Goal: Information Seeking & Learning: Understand process/instructions

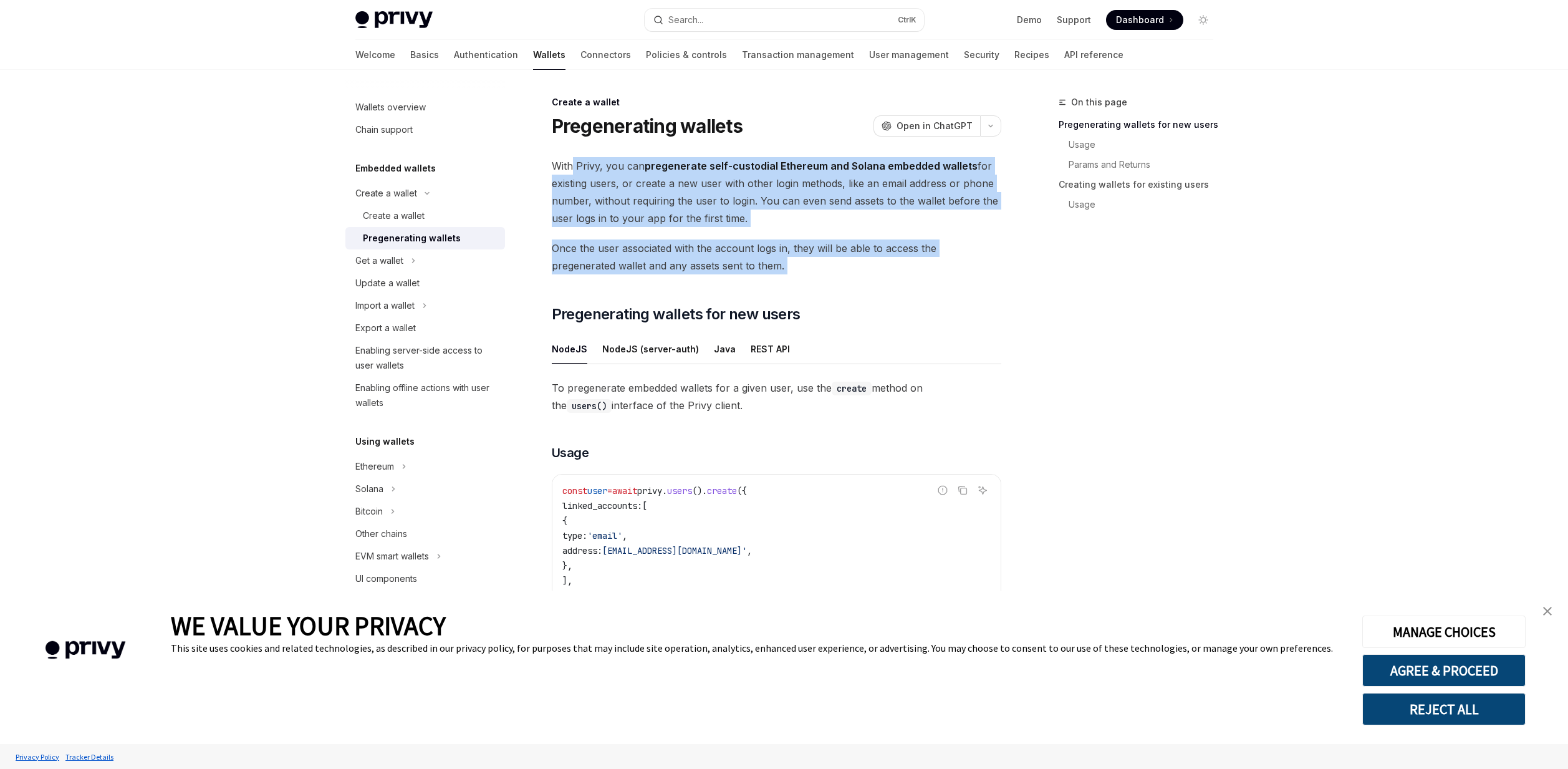
drag, startPoint x: 572, startPoint y: 167, endPoint x: 769, endPoint y: 275, distance: 224.7
click at [769, 275] on div "With Privy, you can pregenerate self-custodial Ethereum and Solana embedded wal…" at bounding box center [776, 633] width 449 height 952
click at [768, 275] on div "With Privy, you can pregenerate self-custodial Ethereum and Solana embedded wal…" at bounding box center [776, 633] width 449 height 952
drag, startPoint x: 768, startPoint y: 275, endPoint x: 573, endPoint y: 160, distance: 226.4
click at [573, 160] on div "With Privy, you can pregenerate self-custodial Ethereum and Solana embedded wal…" at bounding box center [776, 633] width 449 height 952
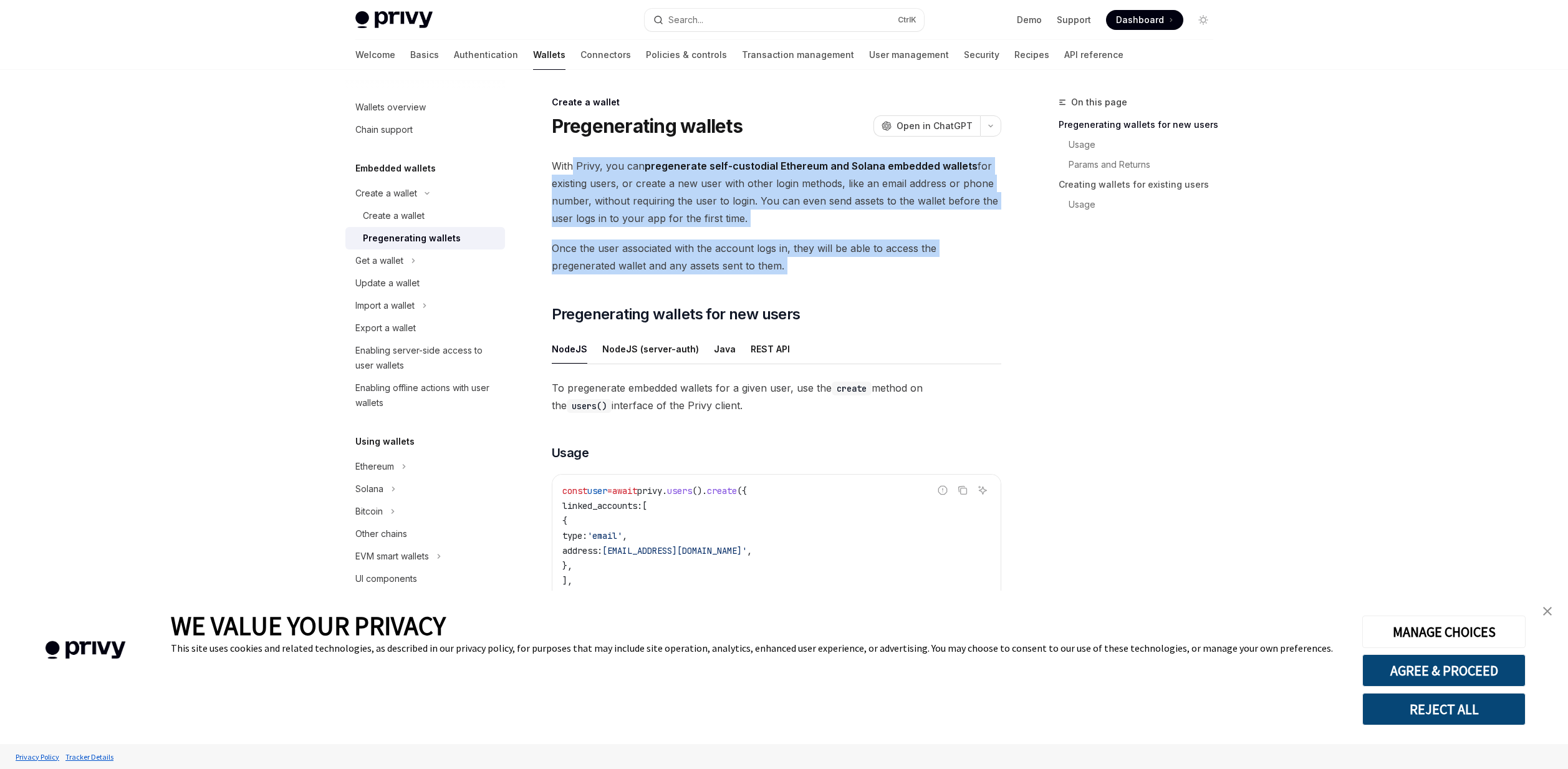
click at [595, 237] on div "With Privy, you can pregenerate self-custodial Ethereum and Solana embedded wal…" at bounding box center [776, 633] width 449 height 952
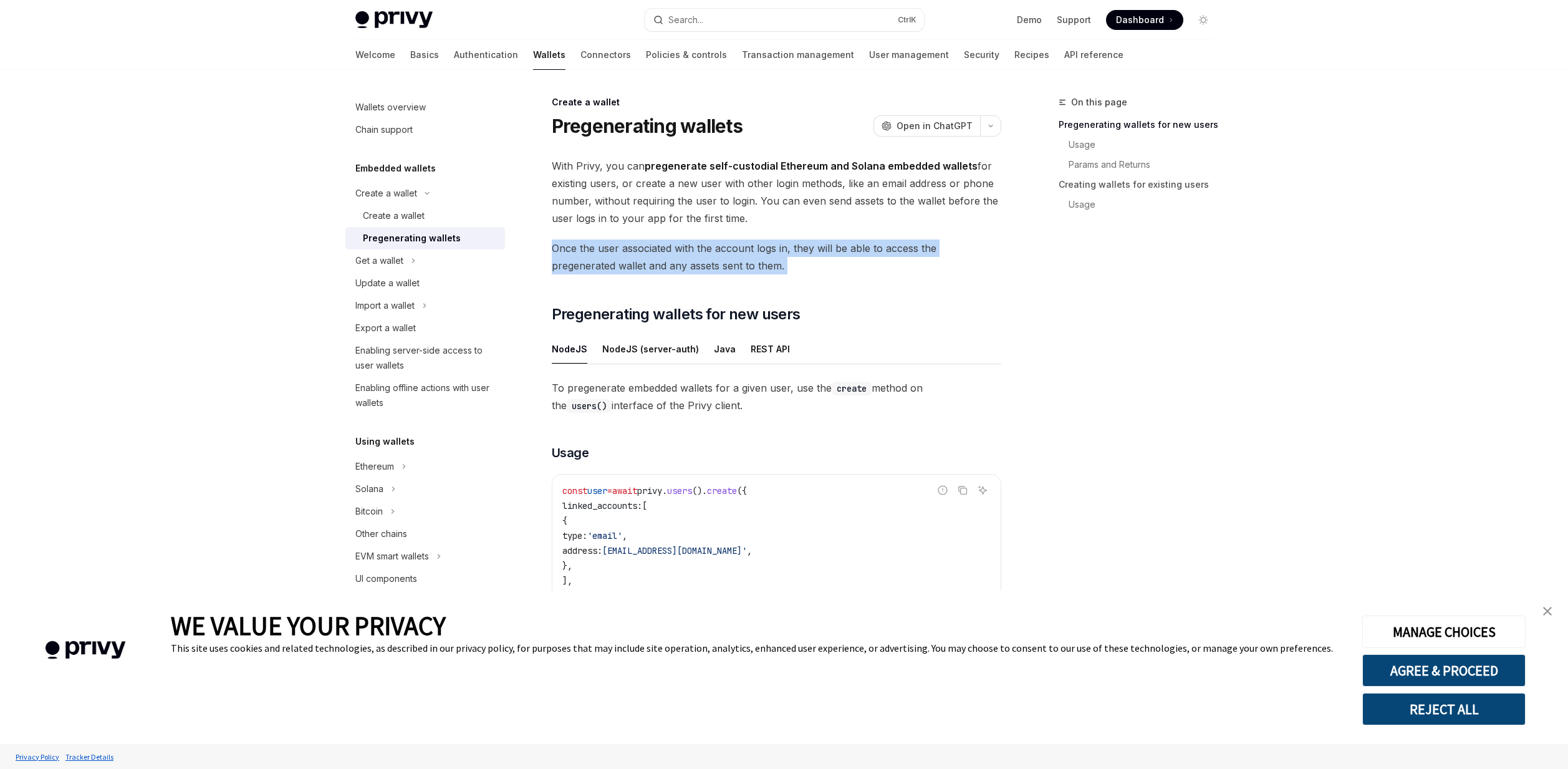
drag, startPoint x: 548, startPoint y: 247, endPoint x: 759, endPoint y: 284, distance: 214.2
click at [759, 284] on div "Create a wallet Pregenerating wallets OpenAI Open in ChatGPT OpenAI Open in Cha…" at bounding box center [659, 703] width 688 height 1215
click at [759, 284] on div "With Privy, you can pregenerate self-custodial Ethereum and Solana embedded wal…" at bounding box center [776, 633] width 449 height 952
drag, startPoint x: 756, startPoint y: 275, endPoint x: 538, endPoint y: 245, distance: 220.1
click at [538, 245] on div "Create a wallet Pregenerating wallets OpenAI Open in ChatGPT OpenAI Open in Cha…" at bounding box center [659, 703] width 688 height 1215
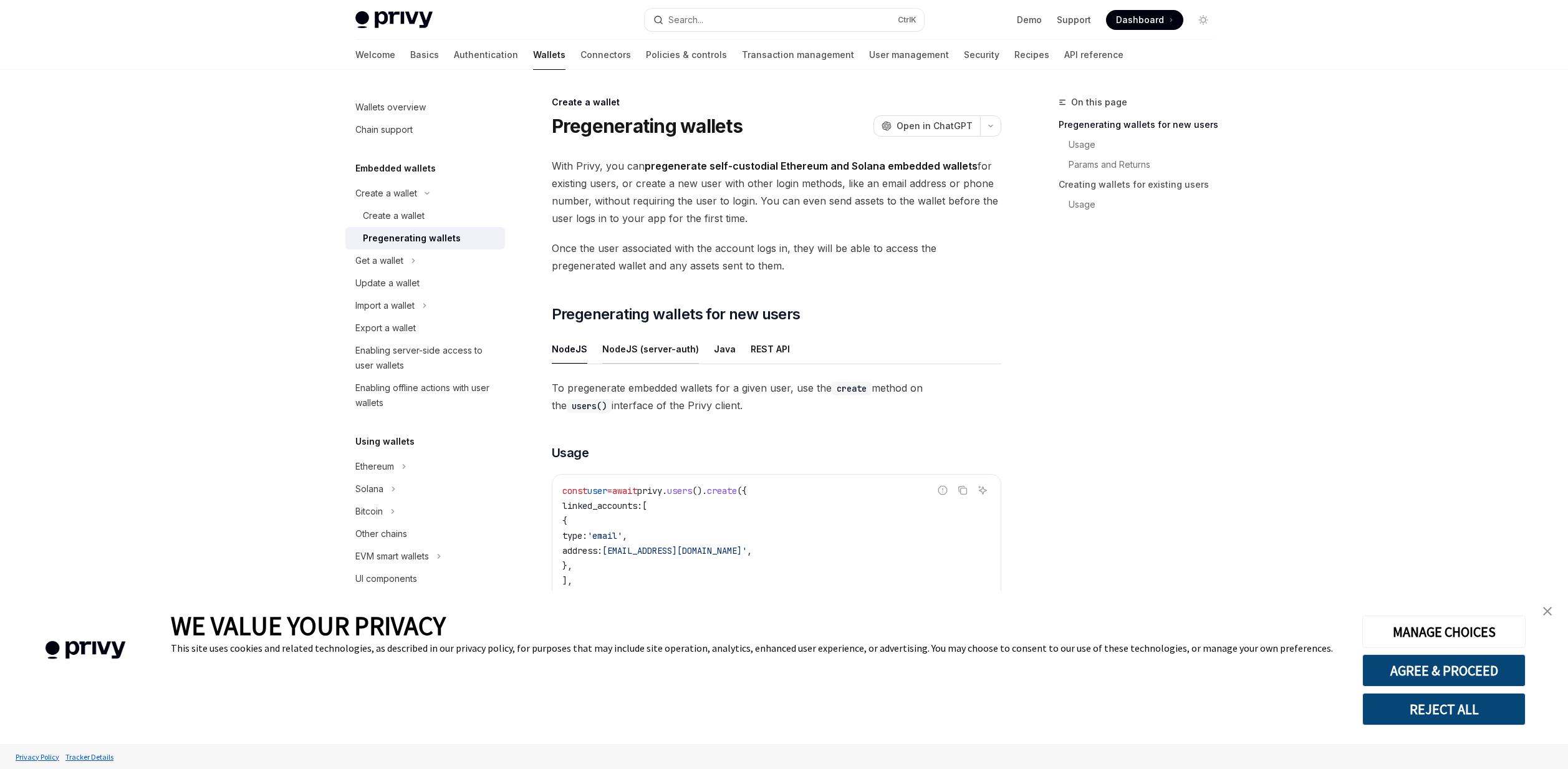
click at [640, 350] on div "NodeJS (server-auth)" at bounding box center [650, 348] width 97 height 30
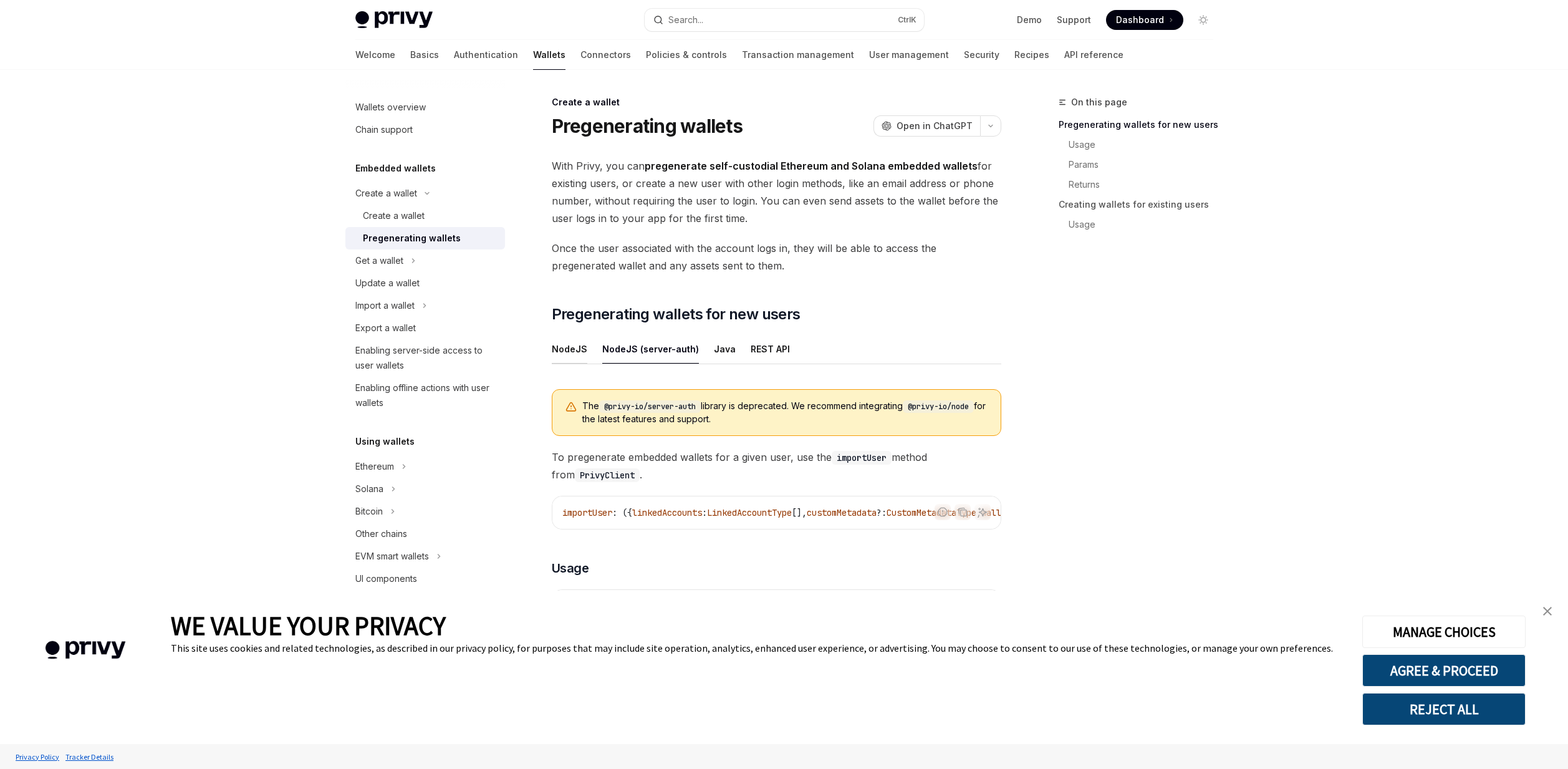
click at [575, 353] on div "NodeJS" at bounding box center [570, 348] width 36 height 30
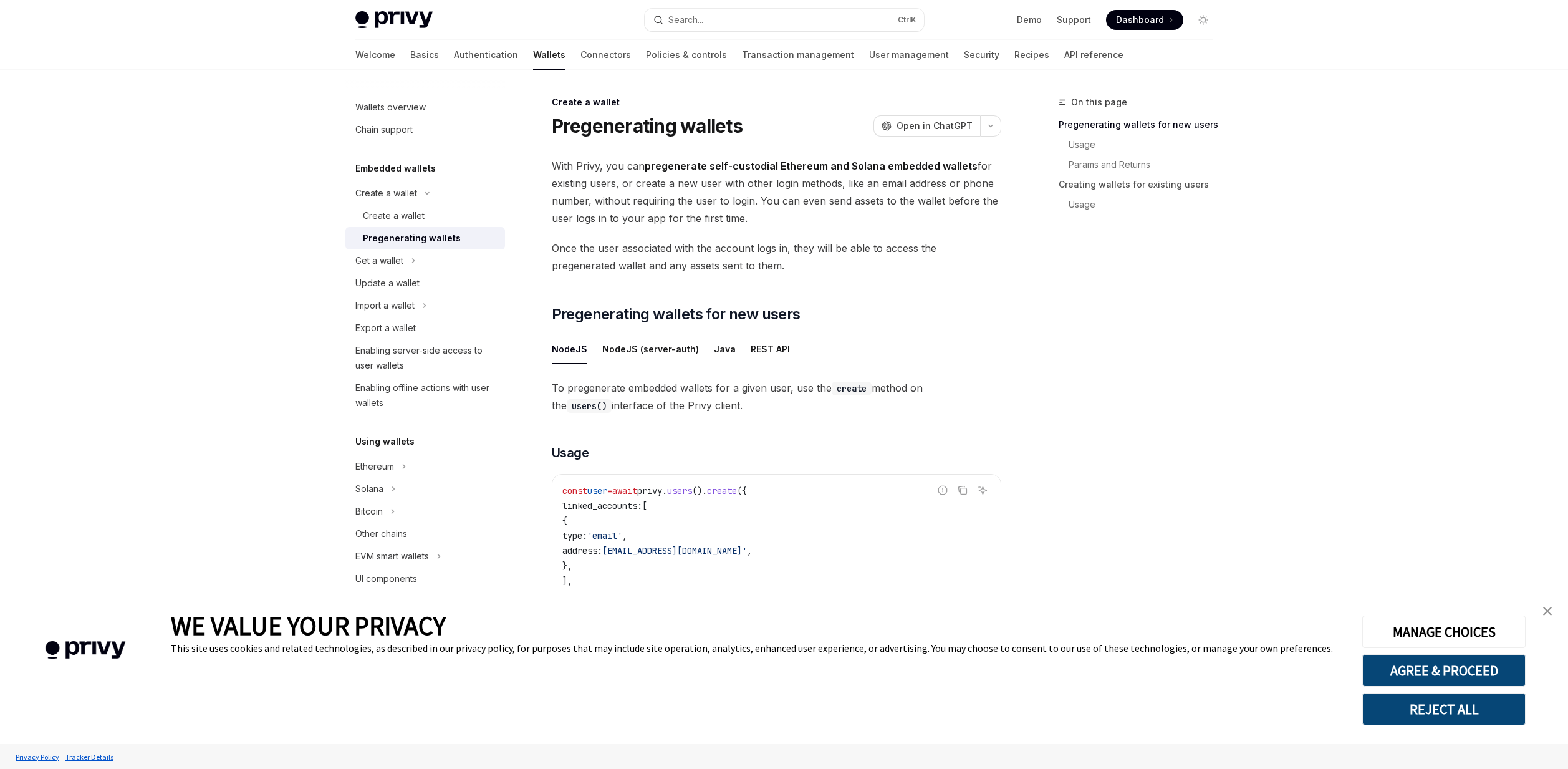
drag, startPoint x: 617, startPoint y: 583, endPoint x: 563, endPoint y: 488, distance: 109.3
click at [563, 488] on code "const user = await privy . users (). create ({ linked_accounts: [ { type: 'emai…" at bounding box center [776, 767] width 428 height 569
click at [563, 488] on span "const" at bounding box center [575, 491] width 25 height 11
drag, startPoint x: 563, startPoint y: 488, endPoint x: 631, endPoint y: 583, distance: 116.8
click at [631, 583] on code "const user = await privy . users (). create ({ linked_accounts: [ { type: 'emai…" at bounding box center [776, 767] width 428 height 569
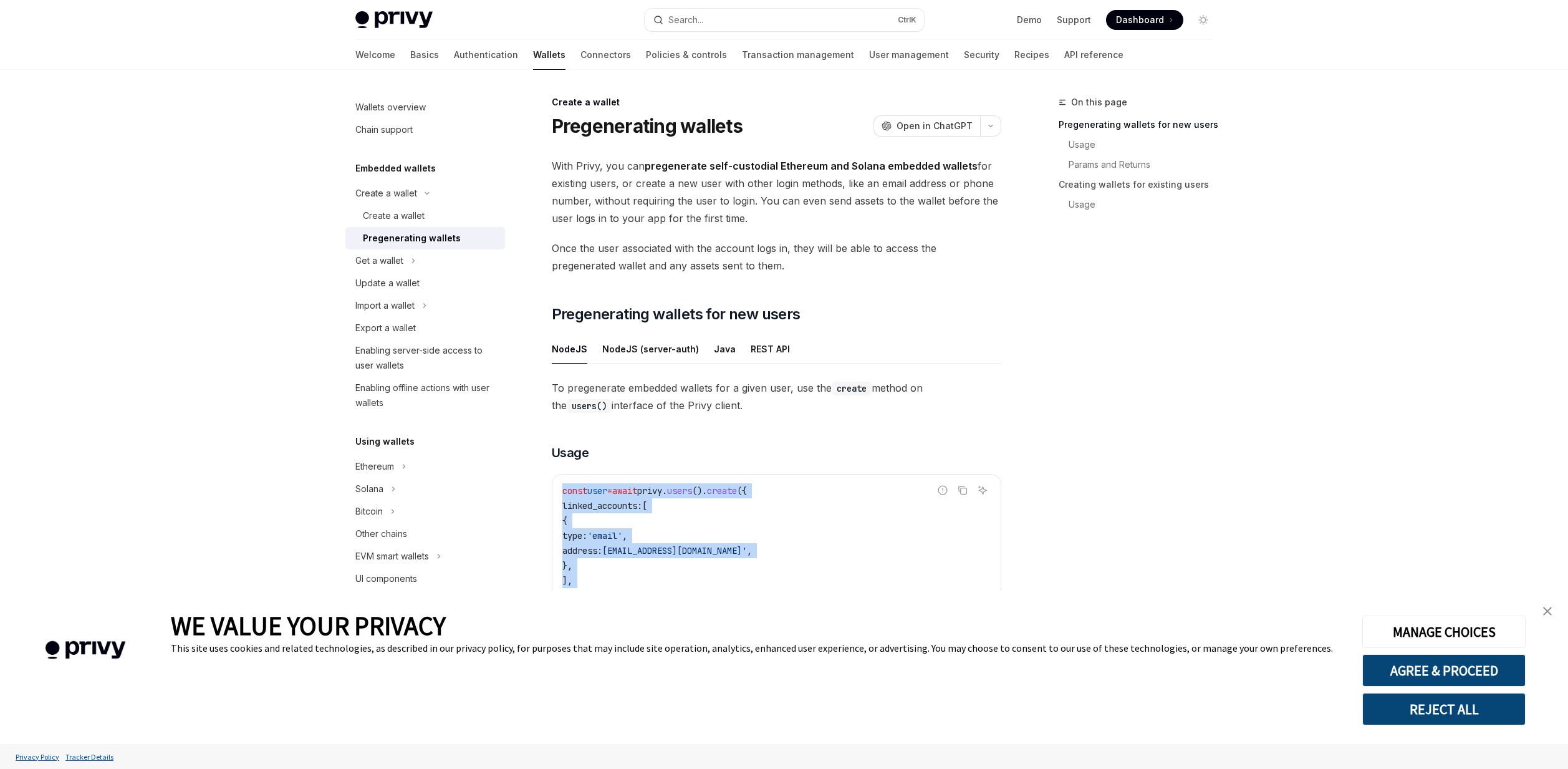
click at [630, 583] on code "const user = await privy . users (). create ({ linked_accounts: [ { type: 'emai…" at bounding box center [776, 767] width 428 height 569
drag, startPoint x: 630, startPoint y: 583, endPoint x: 566, endPoint y: 495, distance: 108.8
click at [566, 495] on code "const user = await privy . users (). create ({ linked_accounts: [ { type: 'emai…" at bounding box center [776, 767] width 428 height 569
click at [566, 495] on span "const" at bounding box center [575, 491] width 25 height 11
drag, startPoint x: 568, startPoint y: 491, endPoint x: 627, endPoint y: 577, distance: 104.3
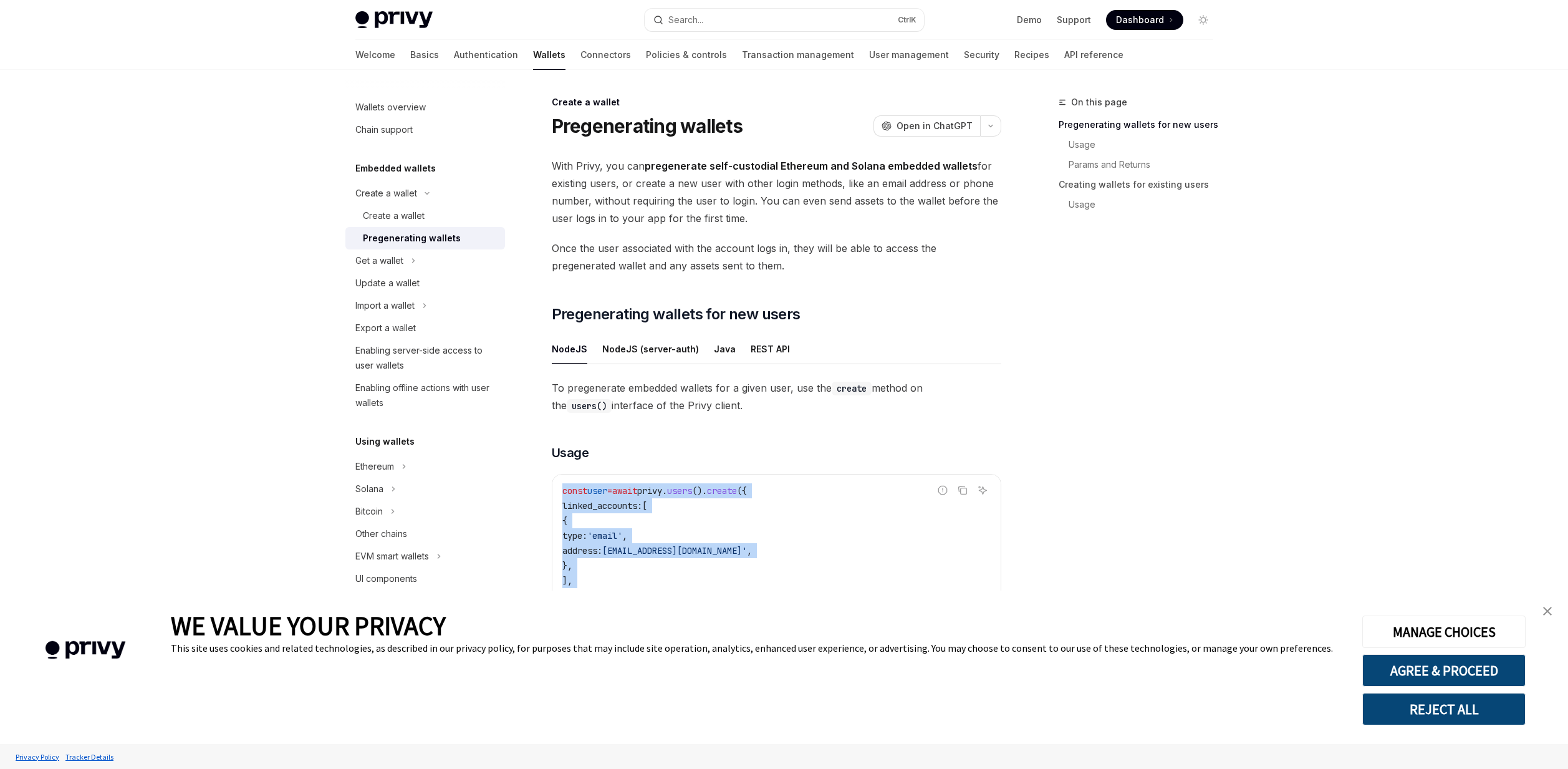
click at [627, 577] on code "const user = await privy . users (). create ({ linked_accounts: [ { type: 'emai…" at bounding box center [776, 767] width 428 height 569
drag, startPoint x: 618, startPoint y: 579, endPoint x: 560, endPoint y: 490, distance: 106.2
click at [560, 490] on div "const user = await privy . users (). create ({ linked_accounts: [ { type: 'emai…" at bounding box center [776, 534] width 449 height 119
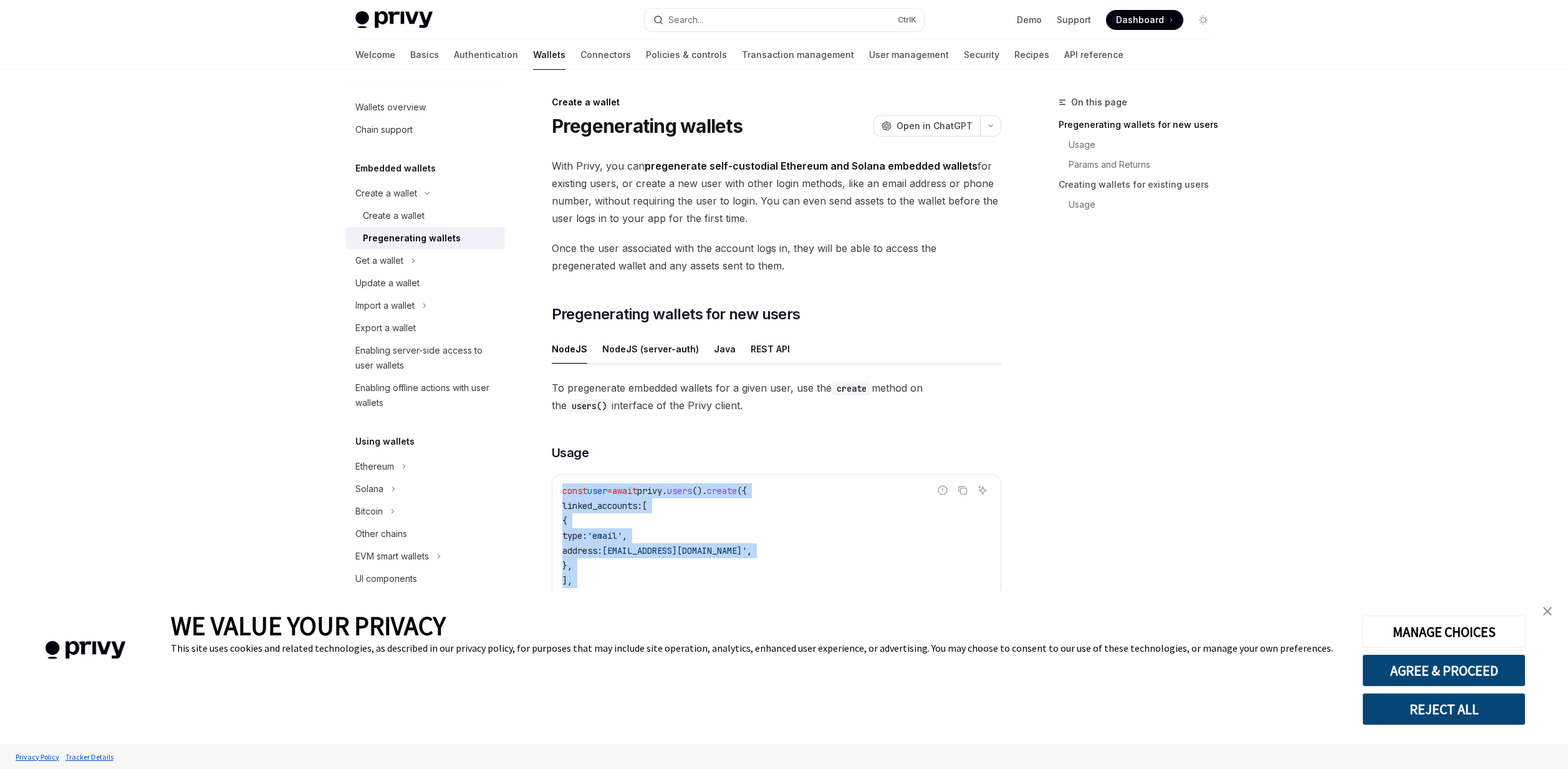
drag, startPoint x: 560, startPoint y: 490, endPoint x: 620, endPoint y: 579, distance: 107.3
click at [620, 579] on div "const user = await privy . users (). create ({ linked_accounts: [ { type: 'emai…" at bounding box center [776, 534] width 449 height 119
click at [620, 579] on code "const user = await privy . users (). create ({ linked_accounts: [ { type: 'emai…" at bounding box center [776, 767] width 428 height 569
drag, startPoint x: 619, startPoint y: 580, endPoint x: 573, endPoint y: 497, distance: 94.9
click at [573, 497] on code "const user = await privy . users (). create ({ linked_accounts: [ { type: 'emai…" at bounding box center [776, 767] width 428 height 569
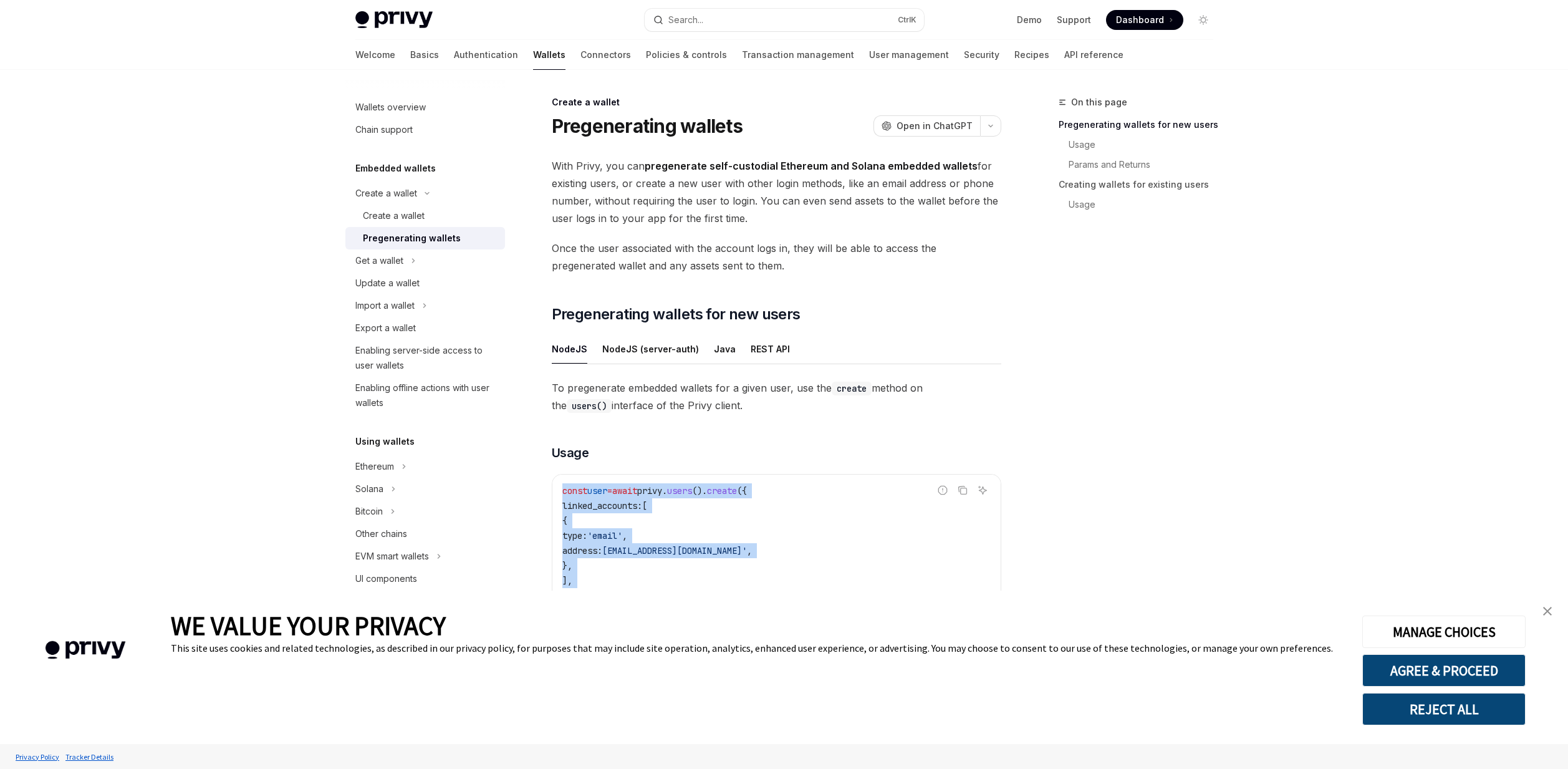
click at [573, 497] on code "const user = await privy . users (). create ({ linked_accounts: [ { type: 'emai…" at bounding box center [776, 767] width 428 height 569
drag, startPoint x: 560, startPoint y: 491, endPoint x: 633, endPoint y: 583, distance: 117.4
click at [633, 583] on div "const user = await privy . users (). create ({ linked_accounts: [ { type: 'emai…" at bounding box center [776, 534] width 449 height 119
click at [633, 583] on code "const user = await privy . users (). create ({ linked_accounts: [ { type: 'emai…" at bounding box center [776, 767] width 428 height 569
drag, startPoint x: 633, startPoint y: 583, endPoint x: 551, endPoint y: 494, distance: 121.0
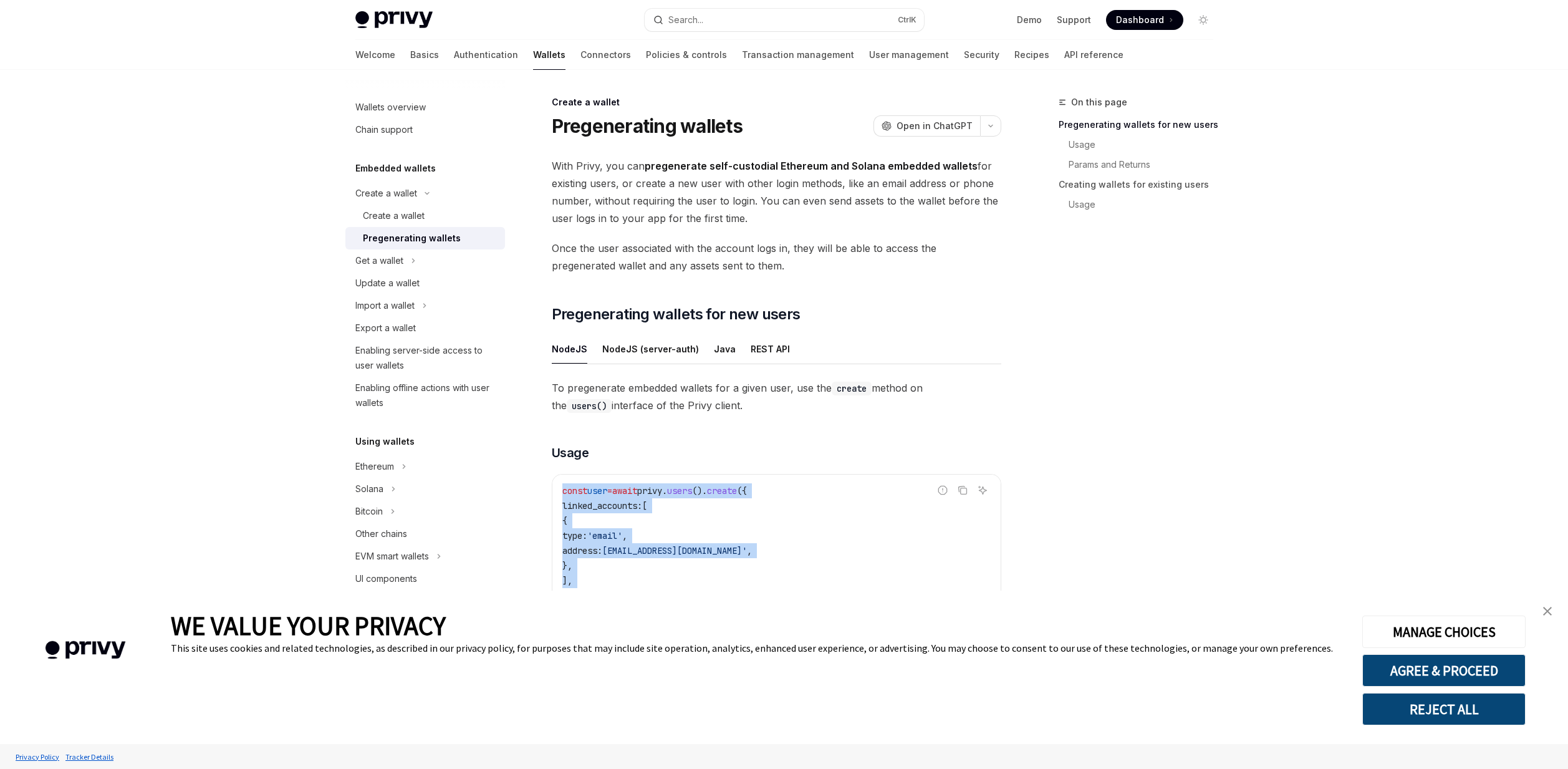
click at [551, 494] on div "Create a wallet Pregenerating wallets OpenAI Open in ChatGPT OpenAI Open in Cha…" at bounding box center [659, 703] width 688 height 1215
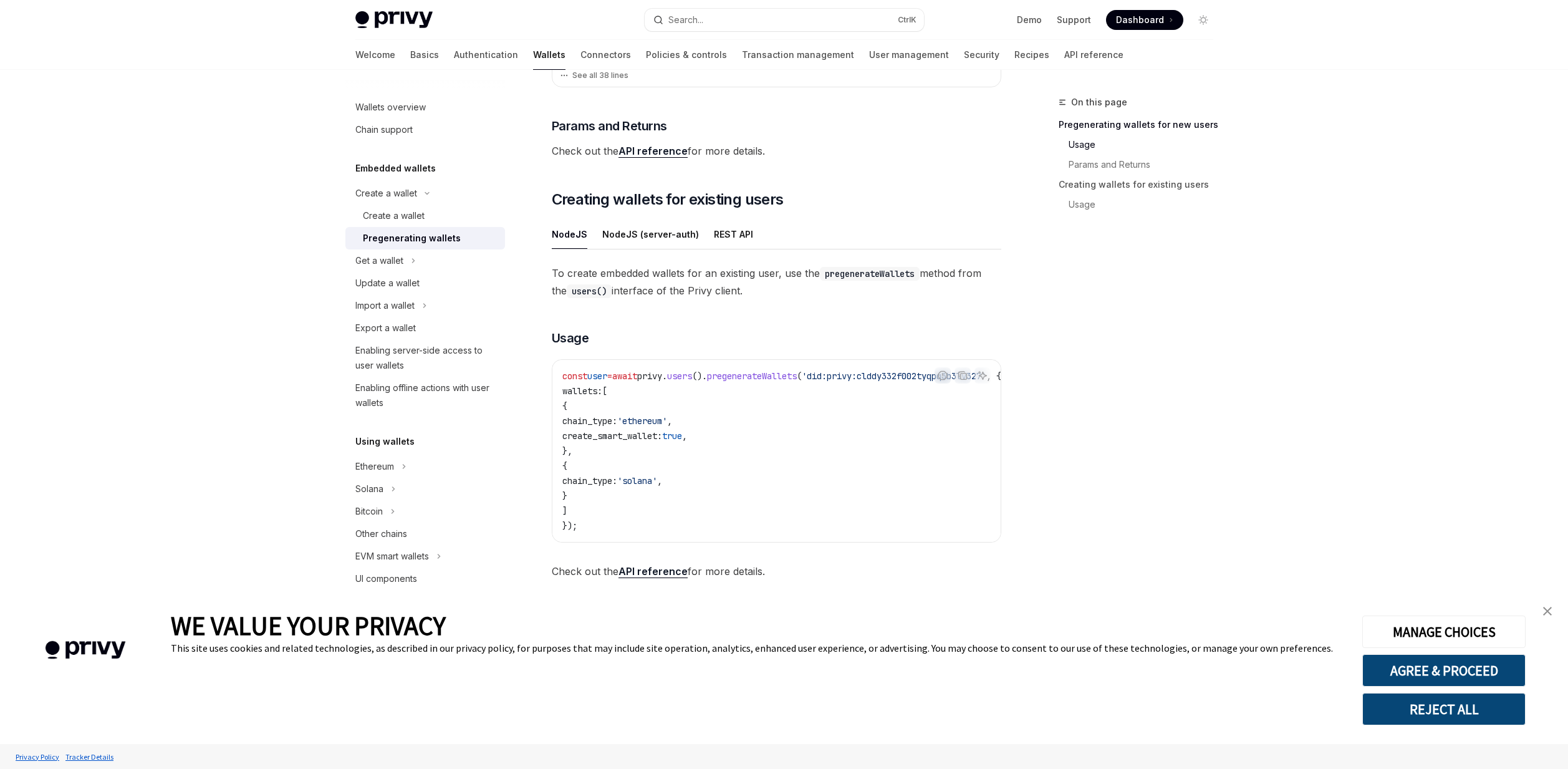
scroll to position [524, 0]
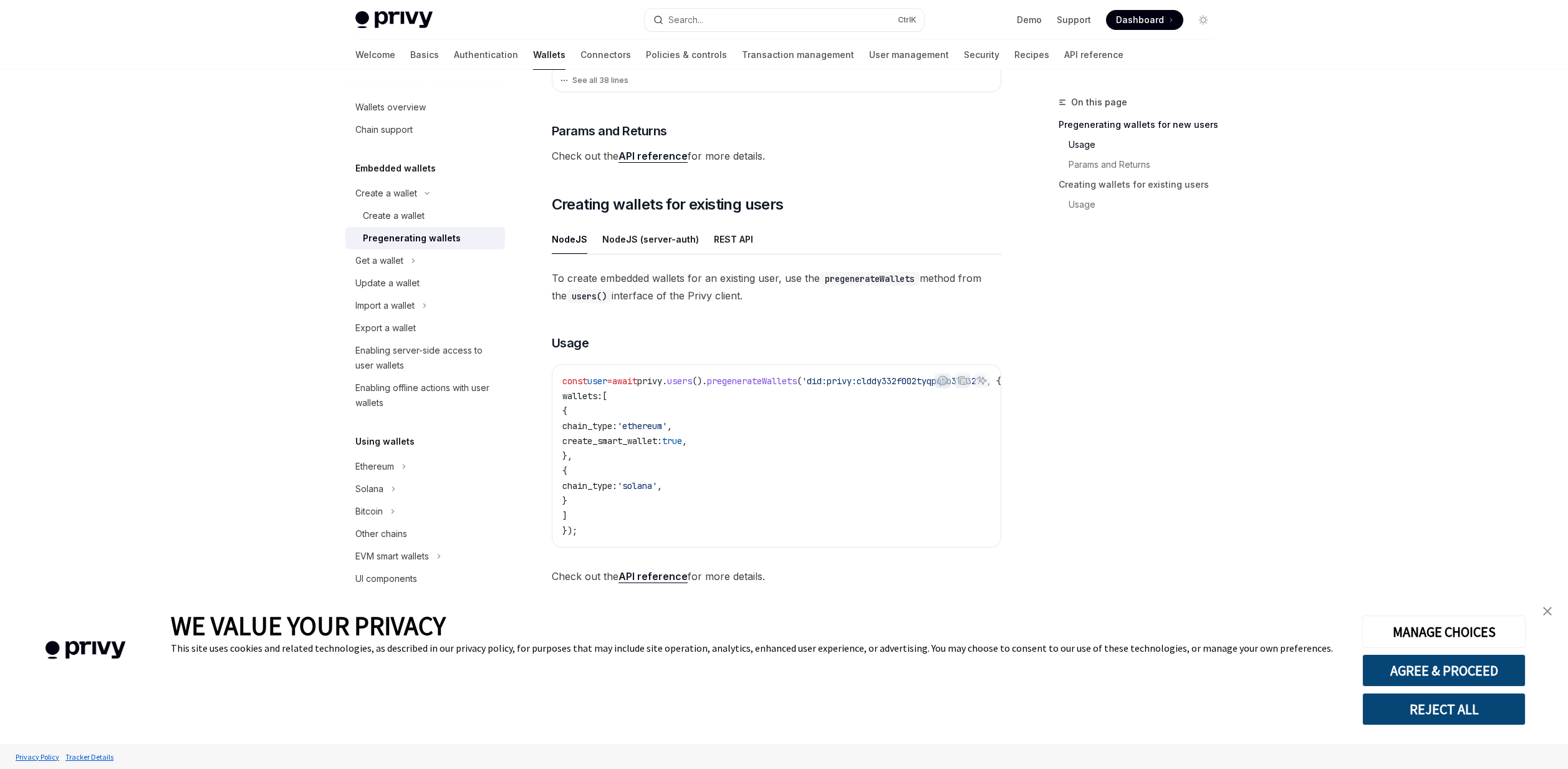
drag, startPoint x: 555, startPoint y: 280, endPoint x: 757, endPoint y: 296, distance: 202.6
click at [757, 296] on span "To create embedded wallets for an existing user, use the pregenerateWallets met…" at bounding box center [776, 287] width 449 height 35
drag, startPoint x: 757, startPoint y: 296, endPoint x: 541, endPoint y: 272, distance: 217.3
click at [541, 272] on div "Create a wallet Pregenerating wallets OpenAI Open in ChatGPT OpenAI Open in Cha…" at bounding box center [659, 179] width 688 height 1215
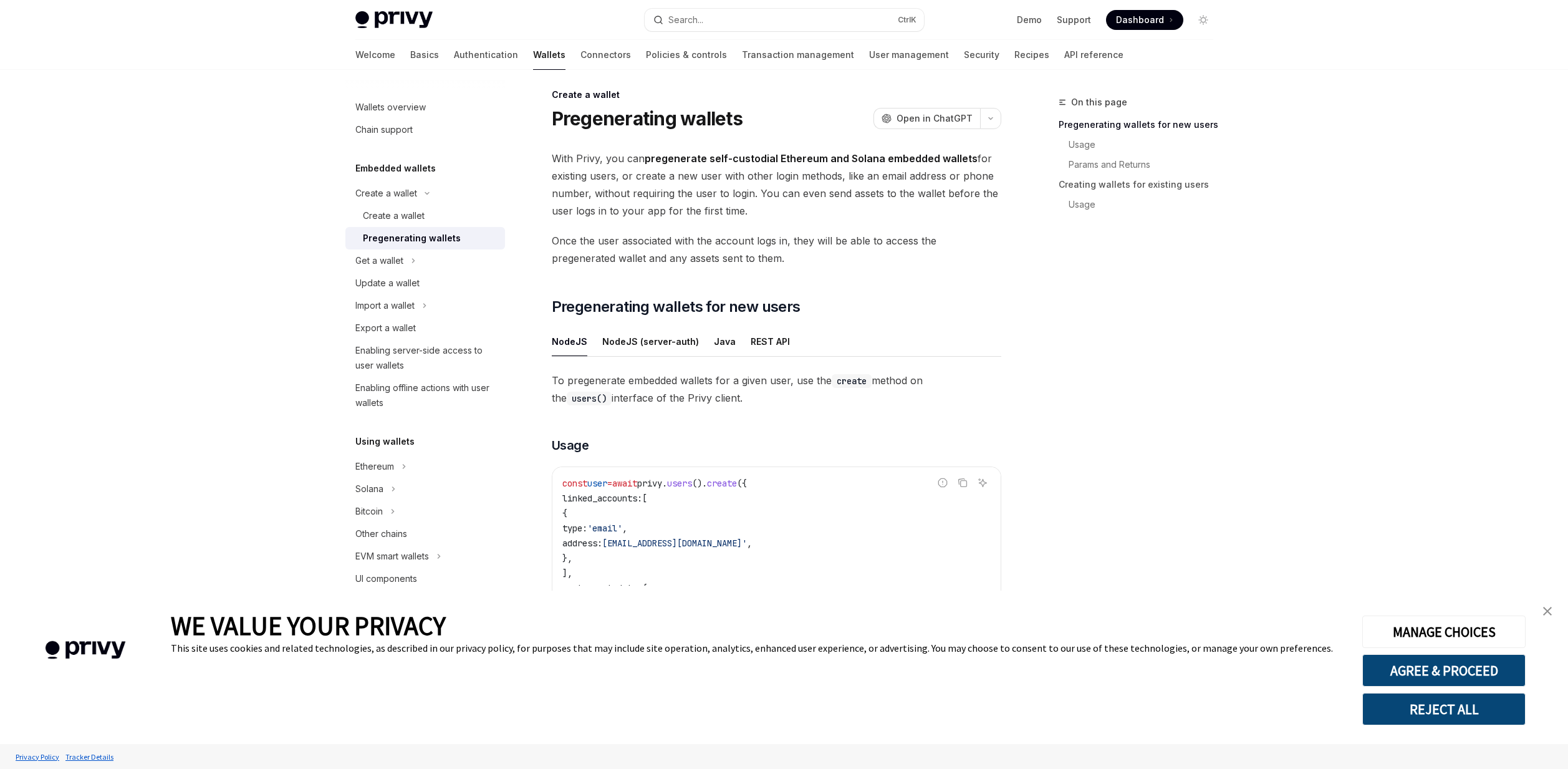
scroll to position [0, 0]
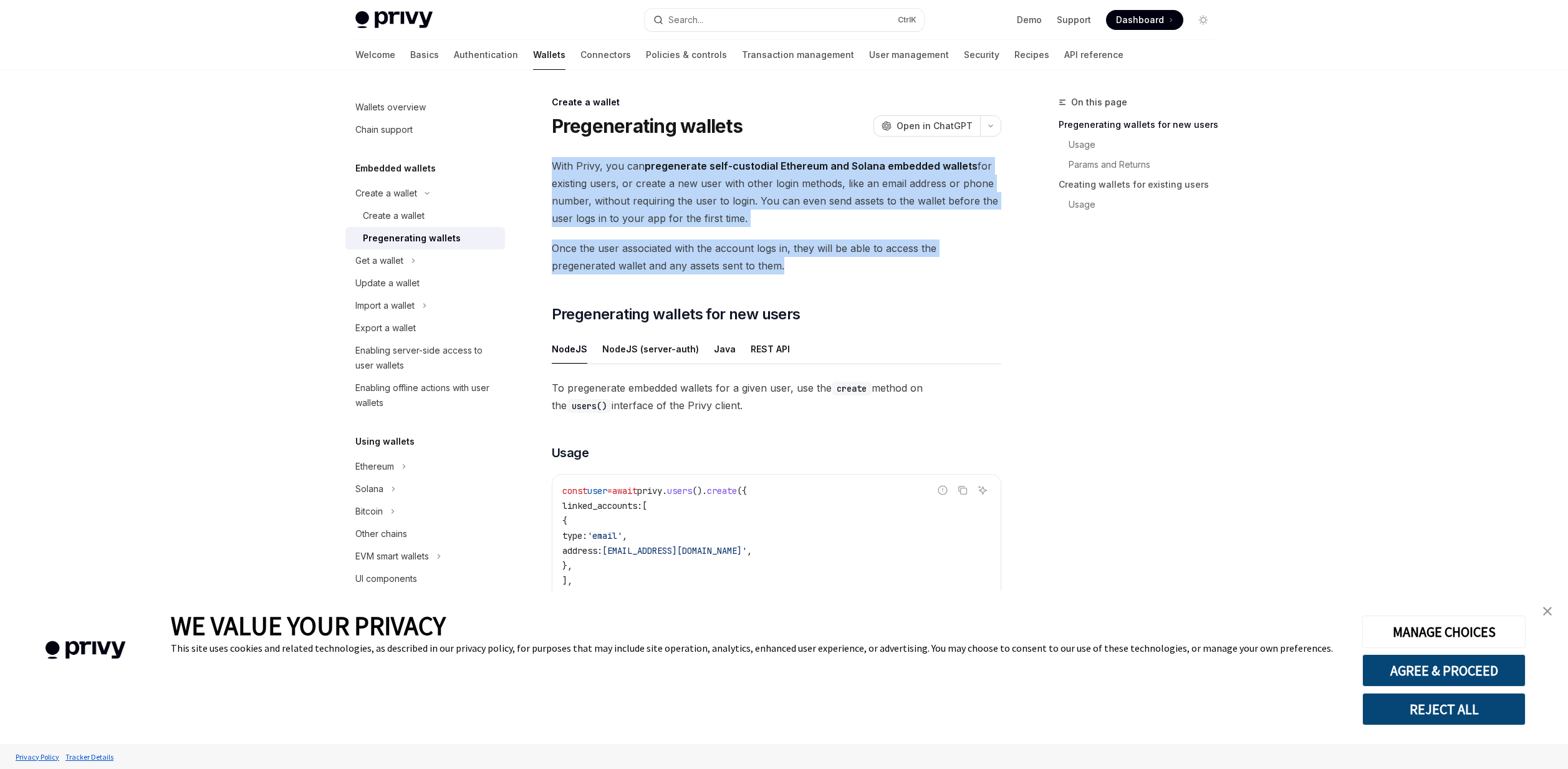
drag, startPoint x: 556, startPoint y: 167, endPoint x: 817, endPoint y: 262, distance: 277.8
click at [817, 262] on div "With Privy, you can pregenerate self-custodial Ethereum and Solana embedded wal…" at bounding box center [776, 633] width 449 height 952
click at [817, 262] on span "Once the user associated with the account logs in, they will be able to access …" at bounding box center [776, 257] width 449 height 35
drag, startPoint x: 770, startPoint y: 227, endPoint x: 559, endPoint y: 168, distance: 219.1
click at [559, 168] on div "With Privy, you can pregenerate self-custodial Ethereum and Solana embedded wal…" at bounding box center [776, 633] width 449 height 952
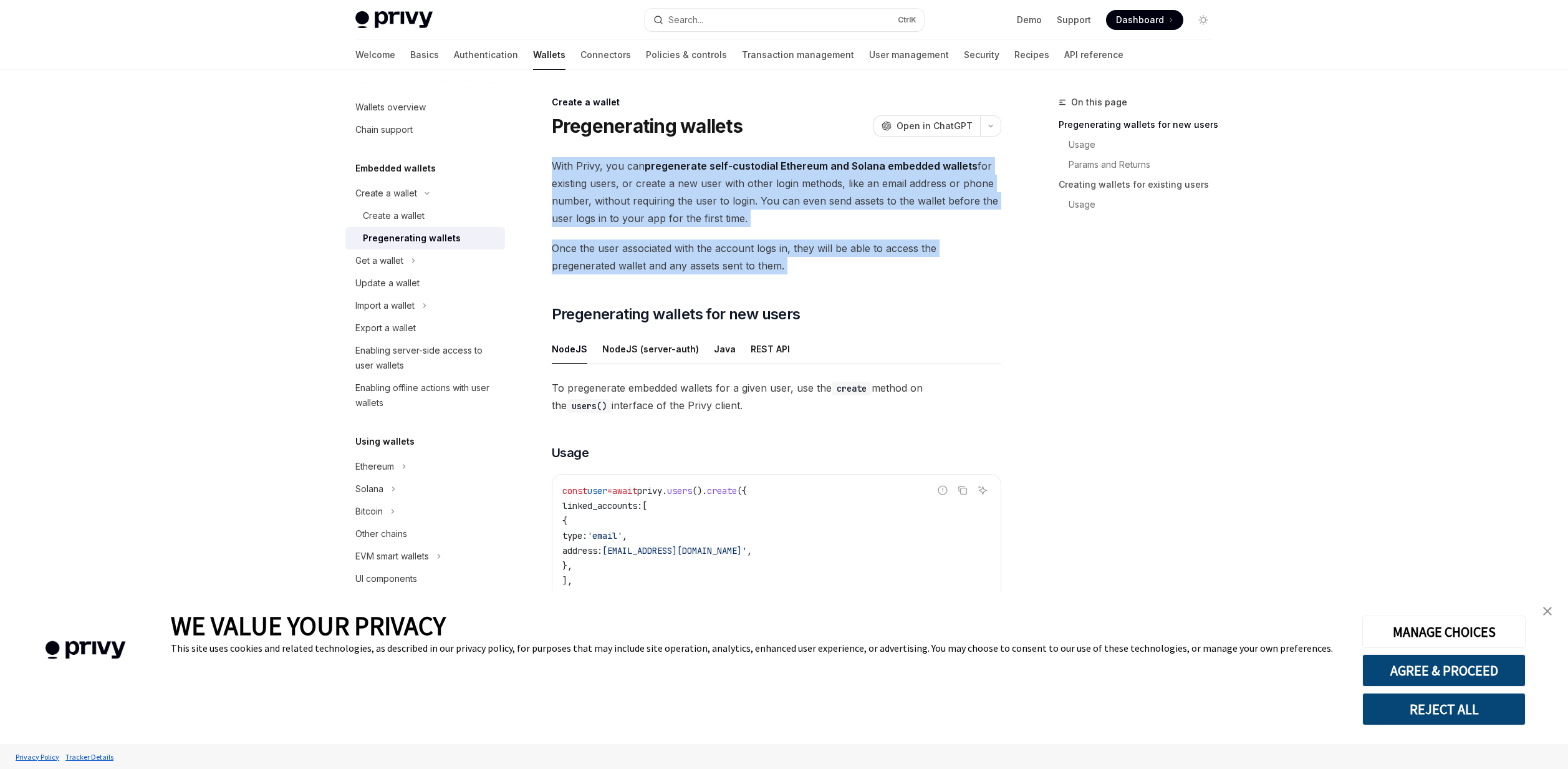
click at [559, 168] on span "With Privy, you can pregenerate self-custodial Ethereum and Solana embedded wal…" at bounding box center [776, 192] width 449 height 70
drag, startPoint x: 551, startPoint y: 164, endPoint x: 760, endPoint y: 261, distance: 230.4
click at [760, 261] on div "With Privy, you can pregenerate self-custodial Ethereum and Solana embedded wal…" at bounding box center [776, 633] width 449 height 952
click at [412, 218] on div "Create a wallet" at bounding box center [393, 216] width 62 height 15
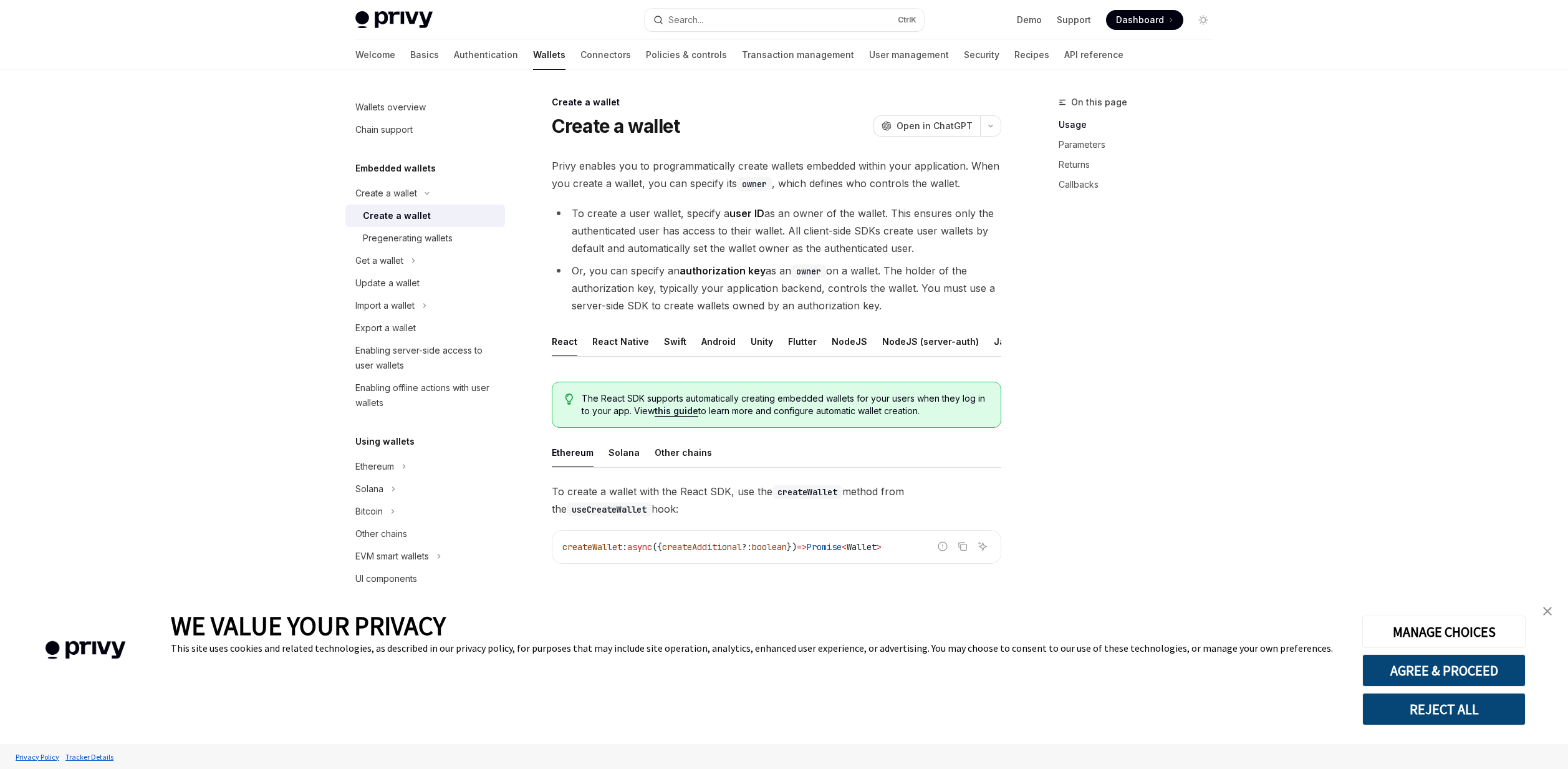
drag, startPoint x: 635, startPoint y: 167, endPoint x: 961, endPoint y: 310, distance: 356.0
click at [961, 310] on div "Privy enables you to programmatically create wallets embedded within your appli…" at bounding box center [776, 723] width 449 height 1133
click at [961, 310] on li "Or, you can specify an authorization key as an owner on a wallet. The holder of…" at bounding box center [776, 288] width 449 height 52
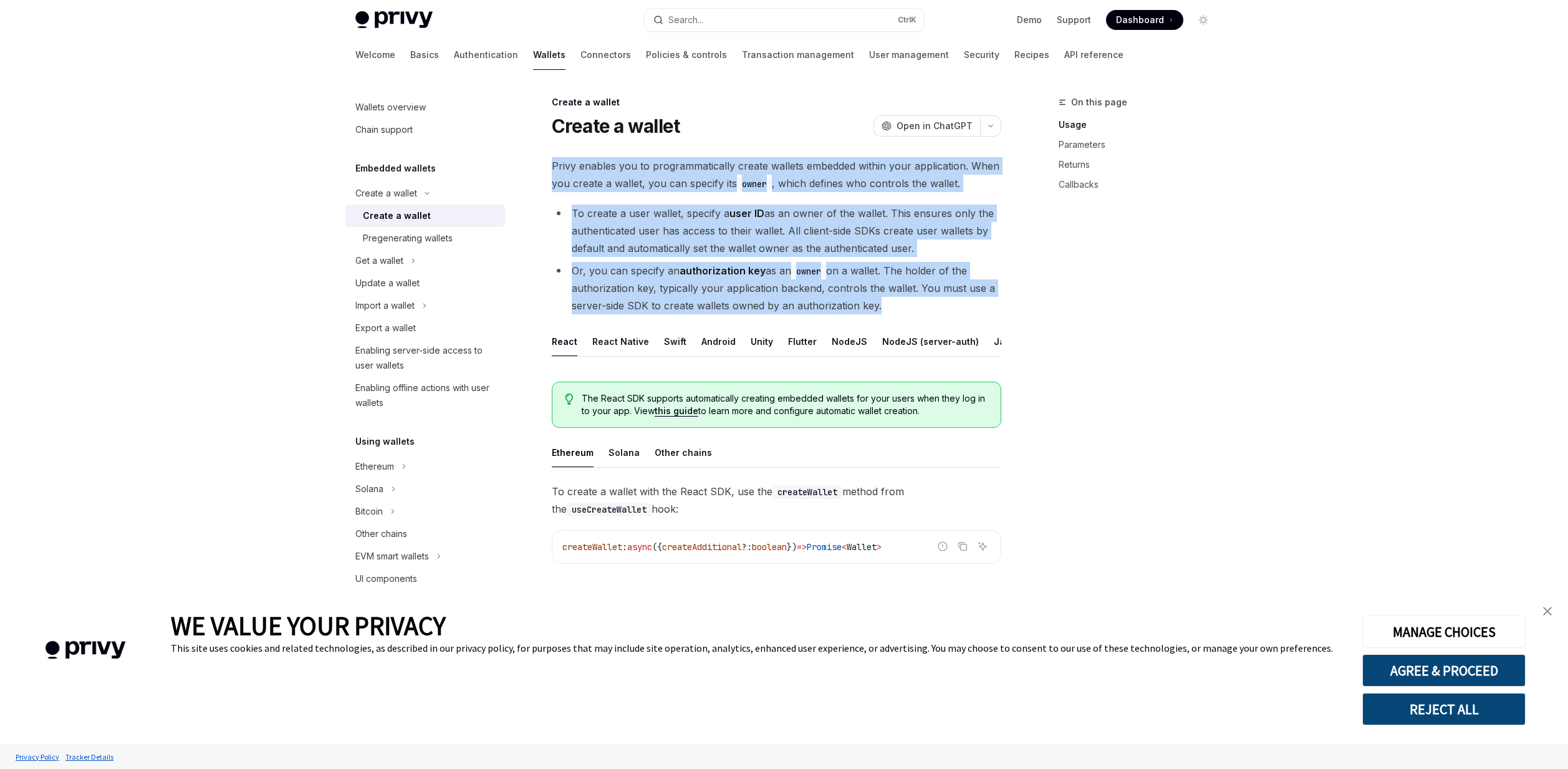
drag, startPoint x: 961, startPoint y: 310, endPoint x: 543, endPoint y: 169, distance: 441.1
click at [554, 170] on span "Privy enables you to programmatically create wallets embedded within your appli…" at bounding box center [776, 175] width 449 height 35
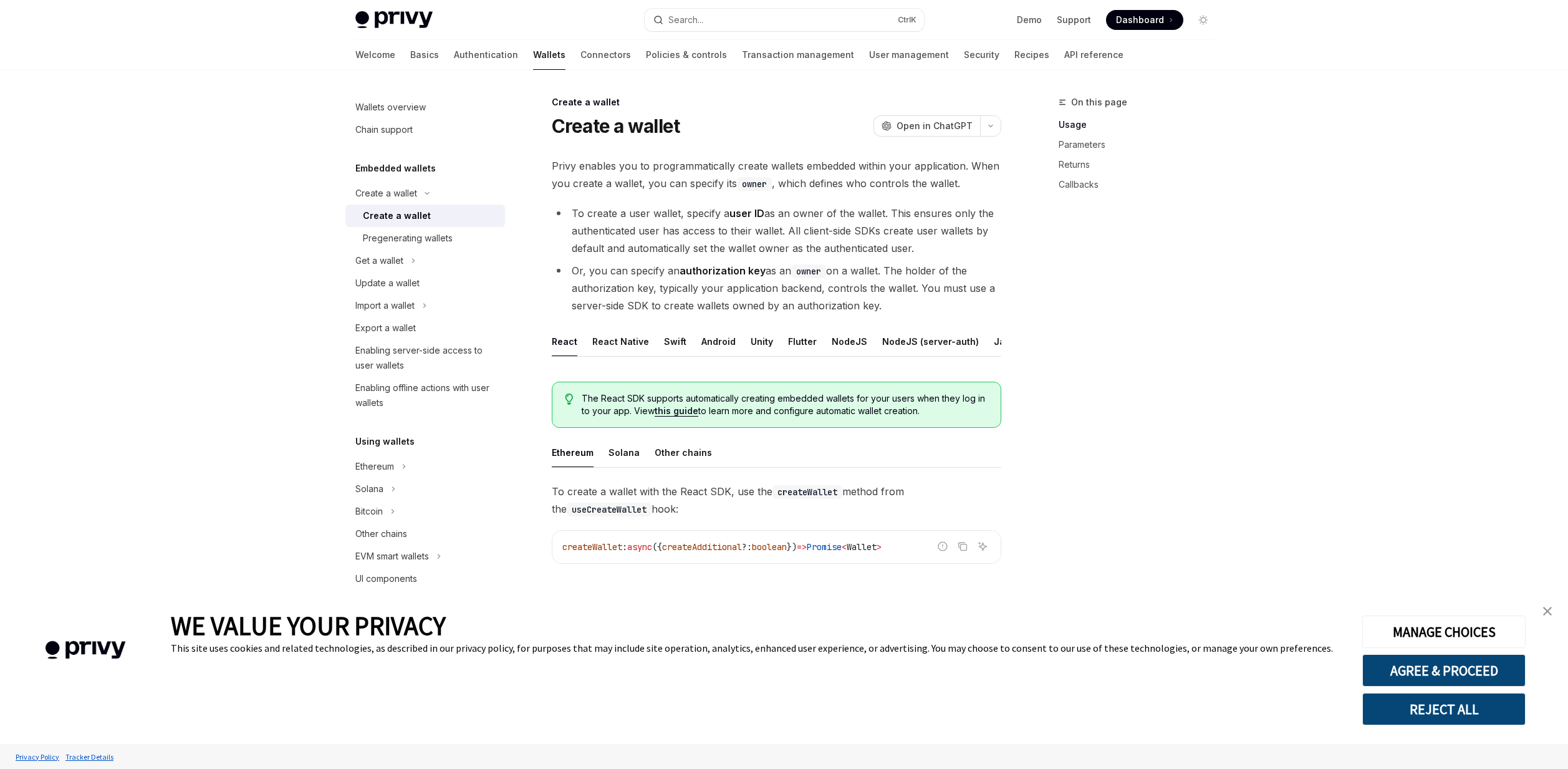
drag, startPoint x: 555, startPoint y: 170, endPoint x: 926, endPoint y: 307, distance: 395.5
click at [926, 307] on div "Privy enables you to programmatically create wallets embedded within your appli…" at bounding box center [776, 723] width 449 height 1133
click at [926, 307] on li "Or, you can specify an authorization key as an owner on a wallet. The holder of…" at bounding box center [776, 288] width 449 height 52
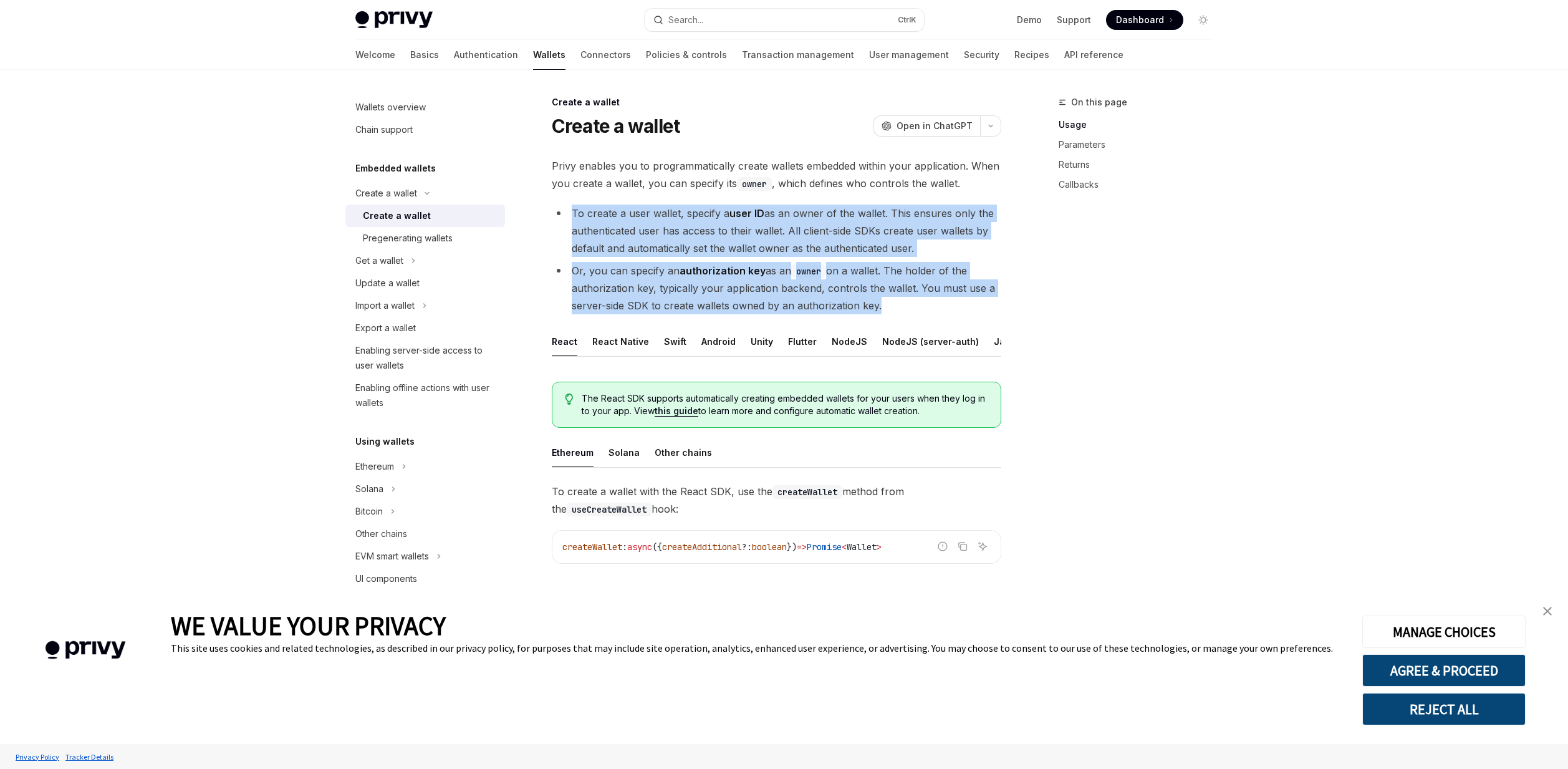
drag, startPoint x: 786, startPoint y: 256, endPoint x: 561, endPoint y: 215, distance: 228.7
click at [561, 215] on ul "To create a user wallet, specify a user ID as an owner of the wallet. This ensu…" at bounding box center [776, 259] width 449 height 110
click at [576, 215] on li "To create a user wallet, specify a user ID as an owner of the wallet. This ensu…" at bounding box center [776, 230] width 449 height 52
drag, startPoint x: 570, startPoint y: 215, endPoint x: 902, endPoint y: 300, distance: 342.7
click at [902, 300] on ul "To create a user wallet, specify a user ID as an owner of the wallet. This ensu…" at bounding box center [776, 259] width 449 height 110
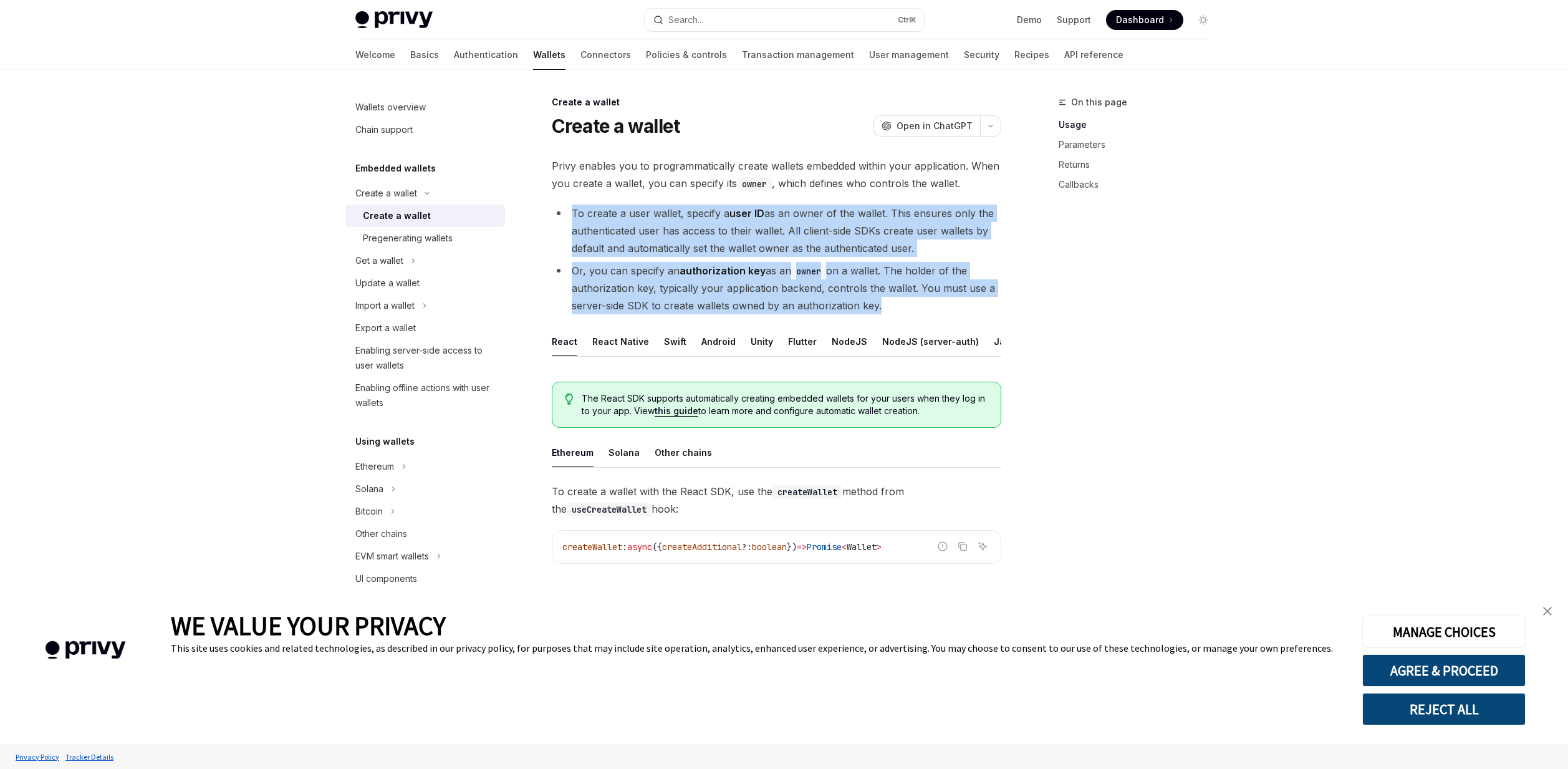
click at [902, 300] on li "Or, you can specify an authorization key as an owner on a wallet. The holder of…" at bounding box center [776, 288] width 449 height 52
drag, startPoint x: 894, startPoint y: 303, endPoint x: 591, endPoint y: 206, distance: 318.1
click at [591, 206] on ul "To create a user wallet, specify a user ID as an owner of the wallet. This ensu…" at bounding box center [776, 259] width 449 height 110
click at [791, 234] on li "To create a user wallet, specify a user ID as an owner of the wallet. This ensu…" at bounding box center [776, 230] width 449 height 52
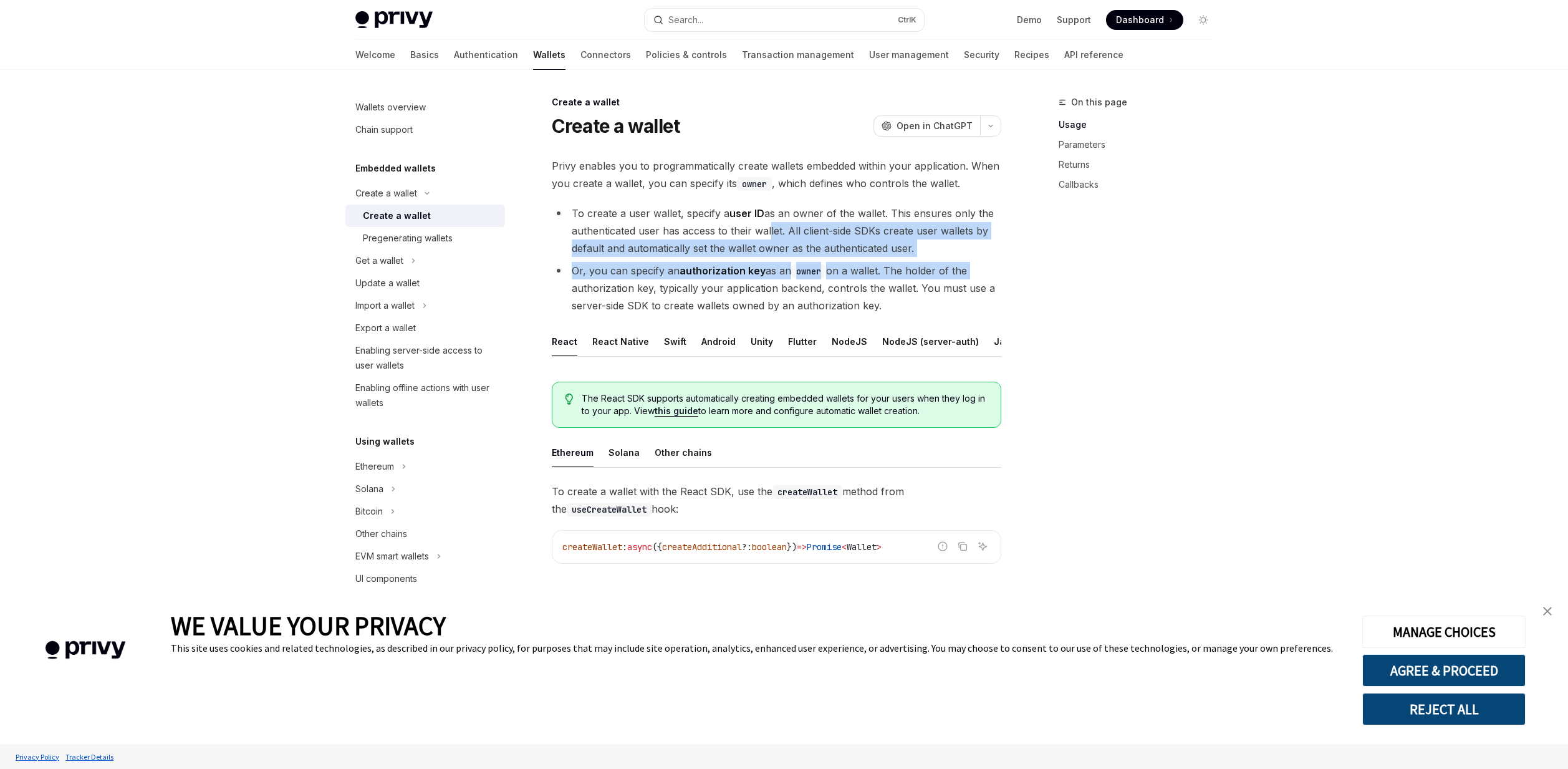
drag, startPoint x: 767, startPoint y: 230, endPoint x: 1013, endPoint y: 276, distance: 250.3
click at [1013, 276] on div "On this page Usage Parameters Returns Callbacks Create a wallet Create a wallet…" at bounding box center [784, 780] width 878 height 1422
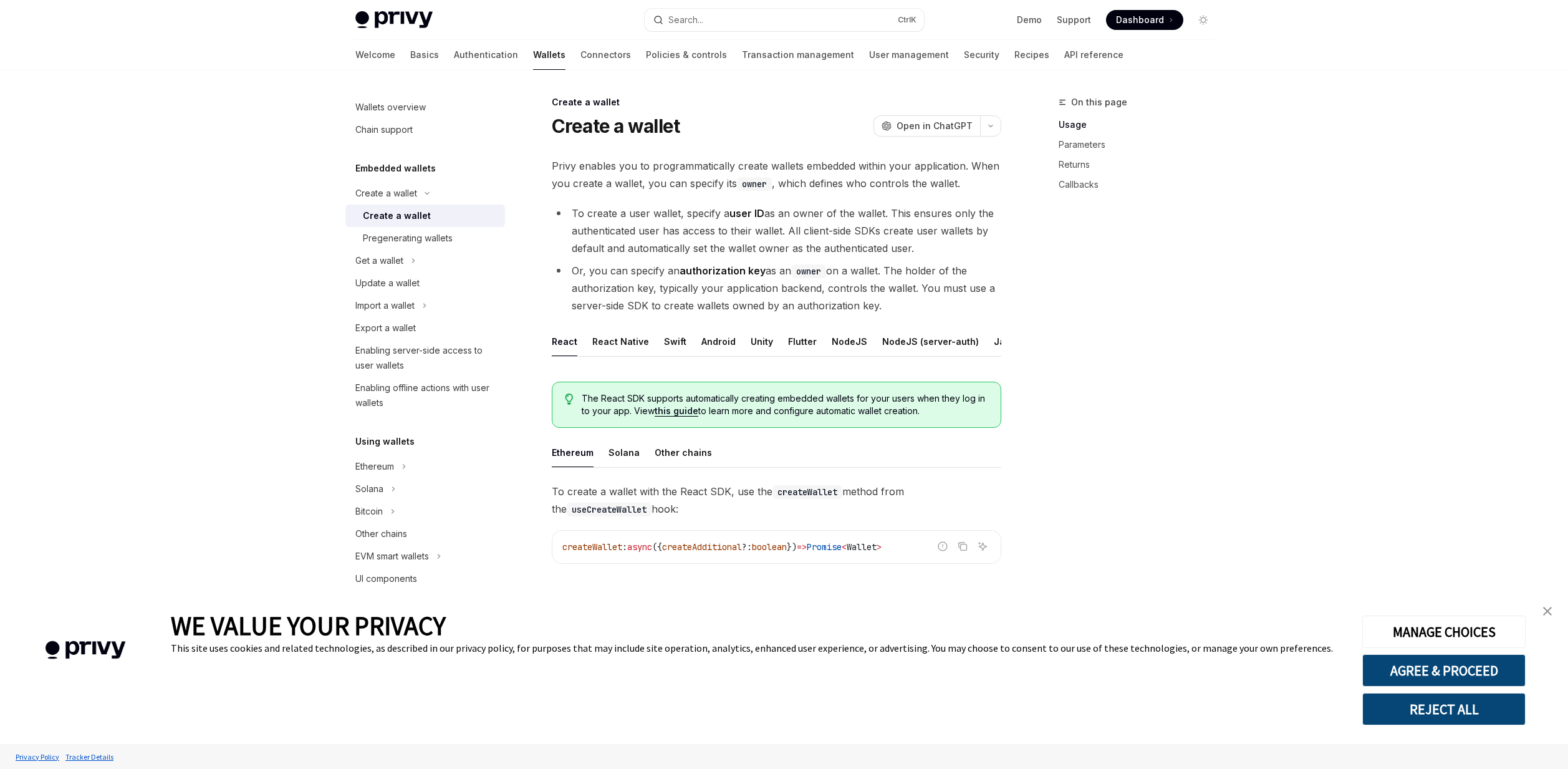
click at [904, 300] on li "Or, you can specify an authorization key as an owner on a wallet. The holder of…" at bounding box center [776, 288] width 449 height 52
drag, startPoint x: 680, startPoint y: 234, endPoint x: 563, endPoint y: 221, distance: 117.7
click at [563, 221] on ul "To create a user wallet, specify a user ID as an owner of the wallet. This ensu…" at bounding box center [776, 259] width 449 height 110
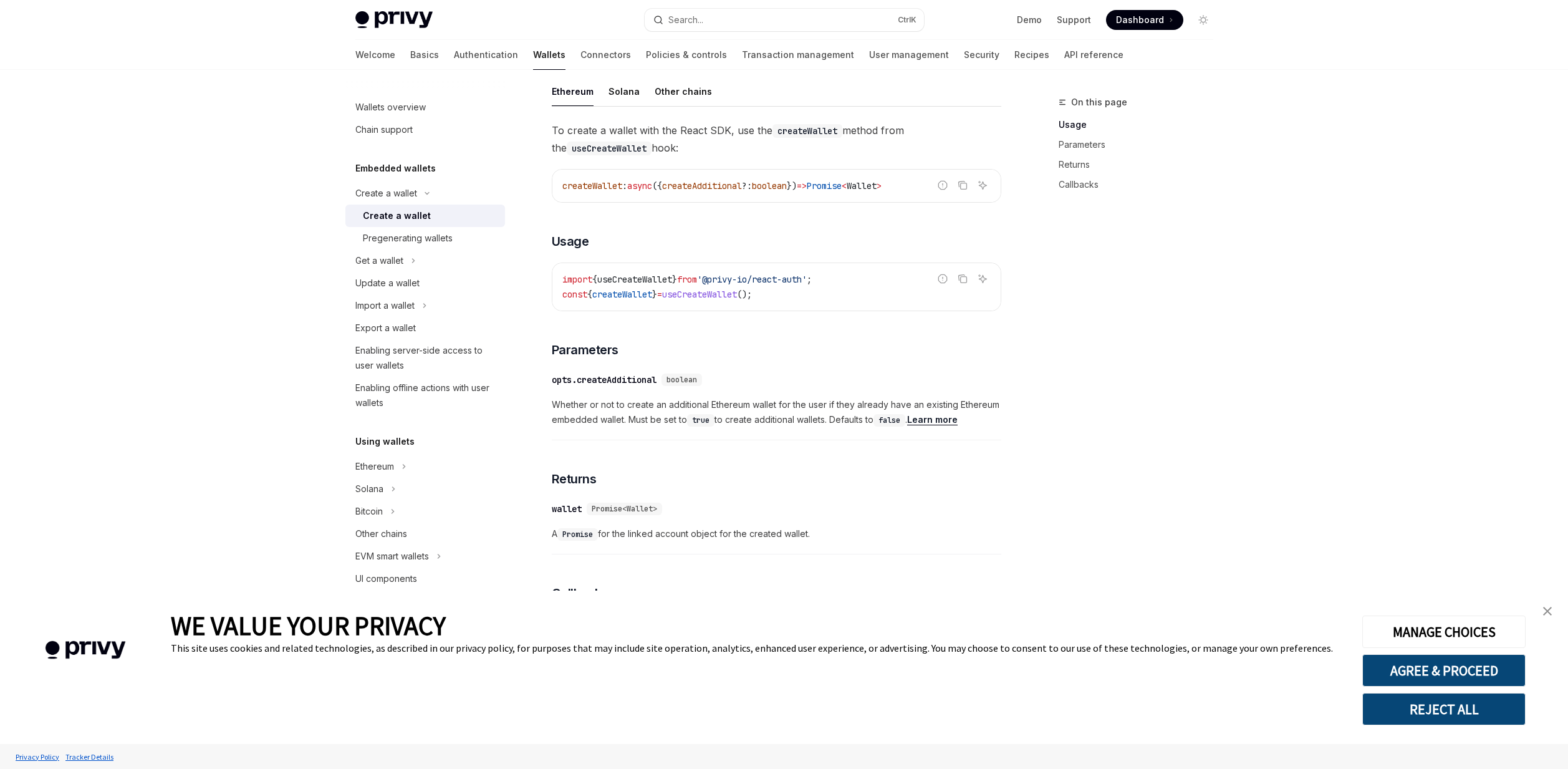
scroll to position [524, 0]
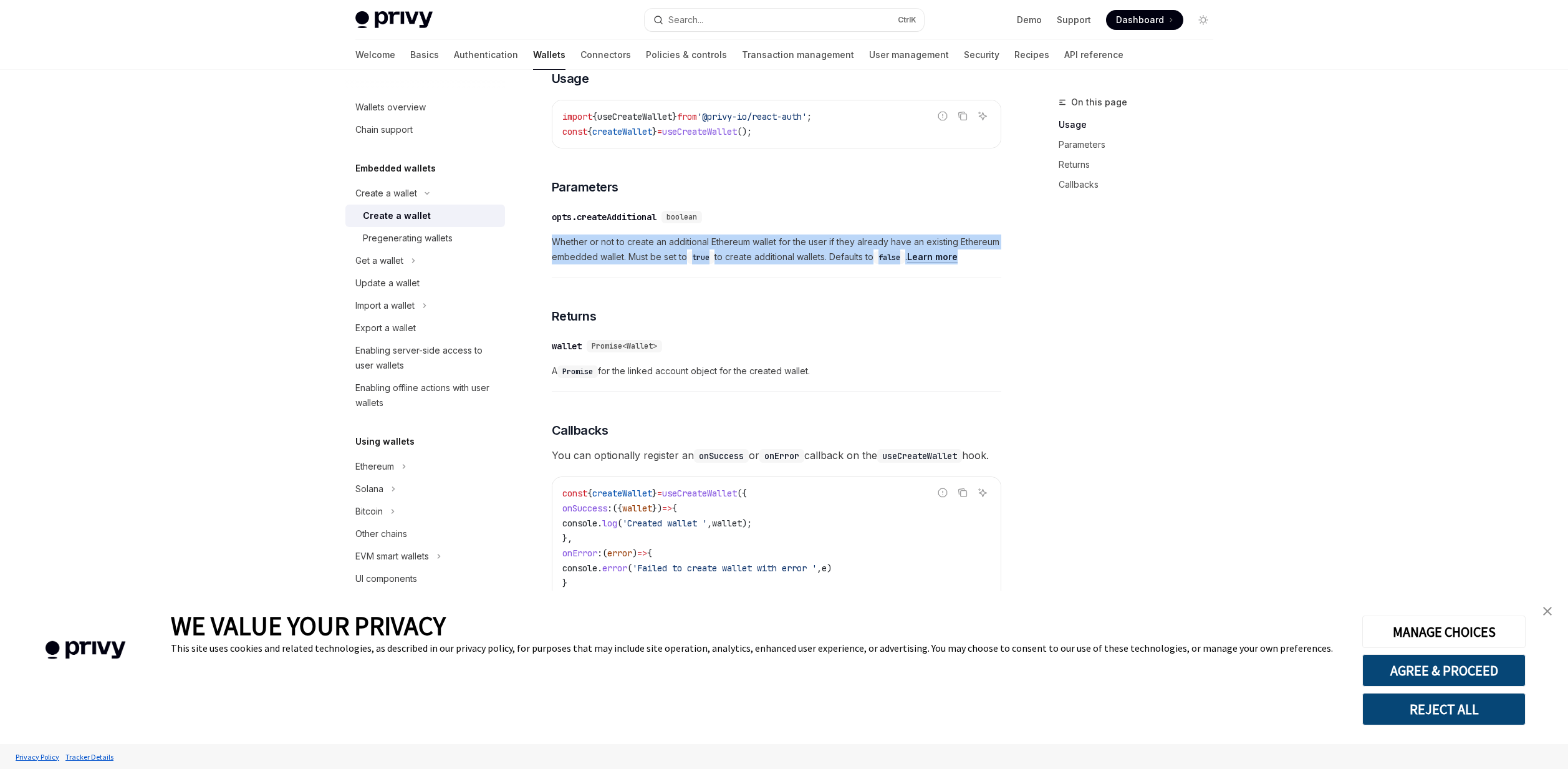
drag, startPoint x: 592, startPoint y: 258, endPoint x: 972, endPoint y: 269, distance: 380.2
click at [972, 265] on span "Whether or not to create an additional Ethereum wallet for the user if they alr…" at bounding box center [776, 249] width 449 height 30
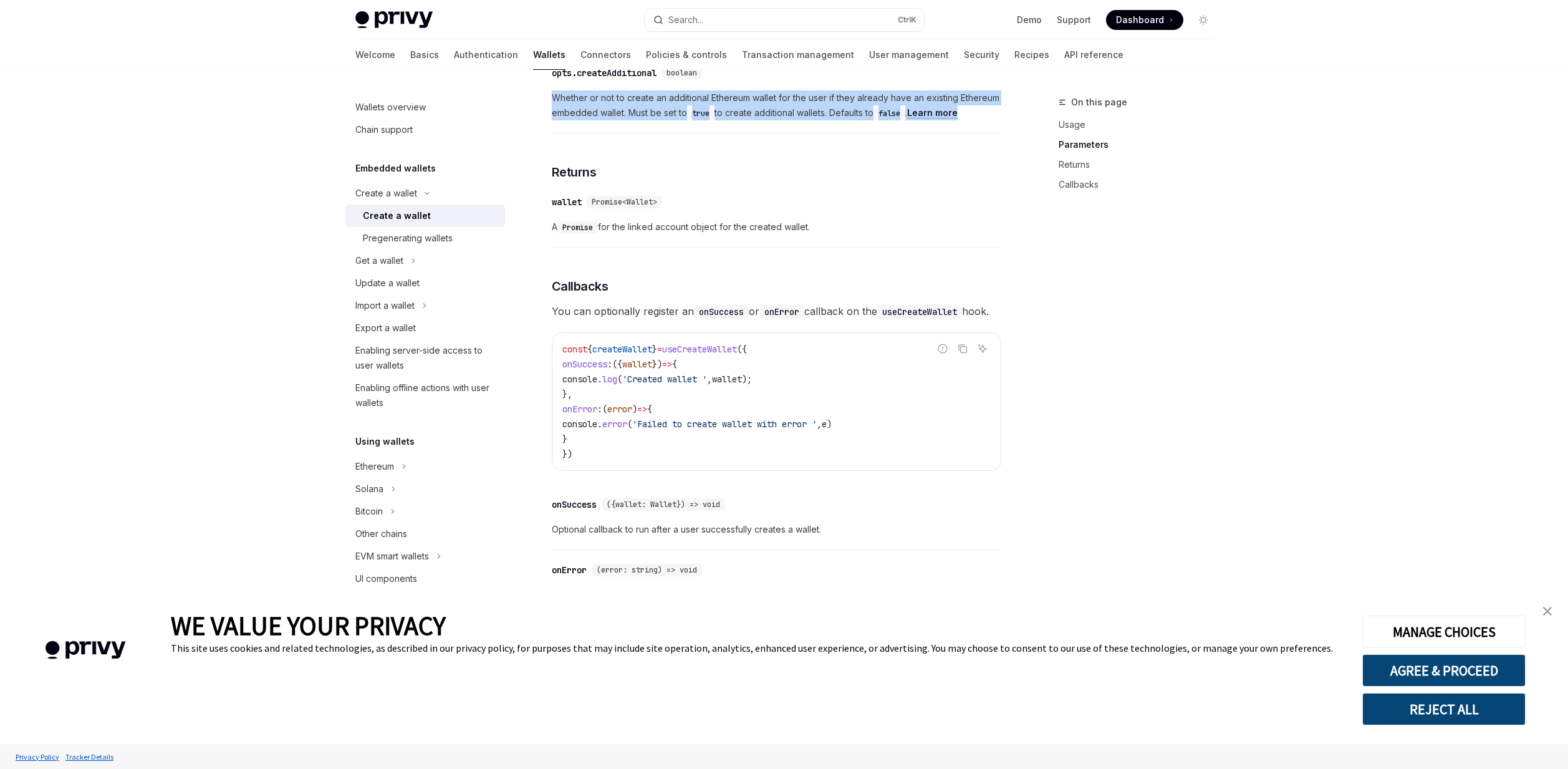
scroll to position [673, 0]
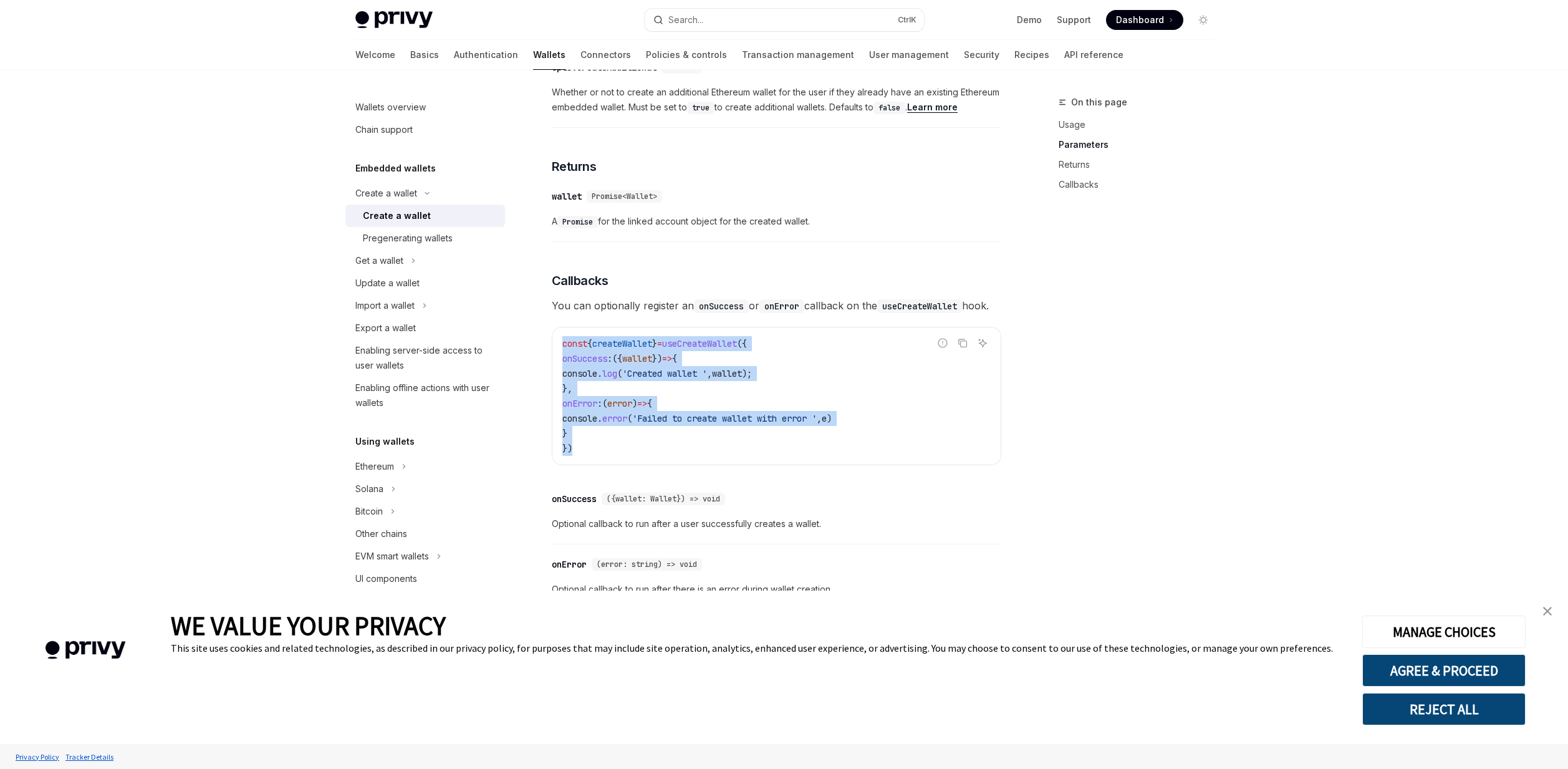
drag, startPoint x: 573, startPoint y: 485, endPoint x: 554, endPoint y: 372, distance: 114.6
click at [554, 372] on div "const { createWallet } = useCreateWallet ({ onSuccess : ({ wallet }) => { conso…" at bounding box center [776, 396] width 449 height 137
drag, startPoint x: 553, startPoint y: 317, endPoint x: 609, endPoint y: 332, distance: 58.0
click at [609, 314] on span "You can optionally register an onSuccess or onError callback on the useCreateWa…" at bounding box center [776, 305] width 449 height 17
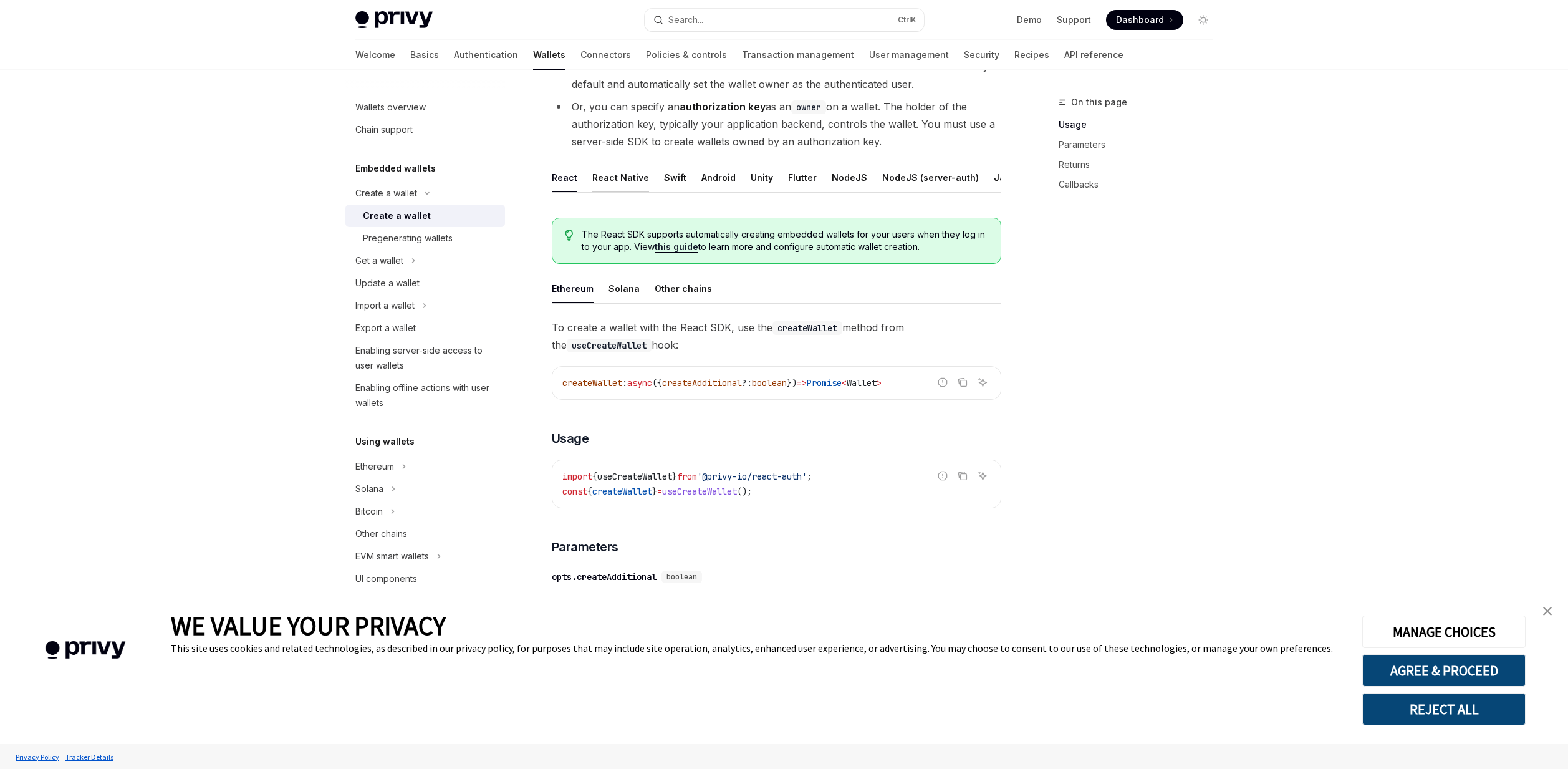
scroll to position [0, 0]
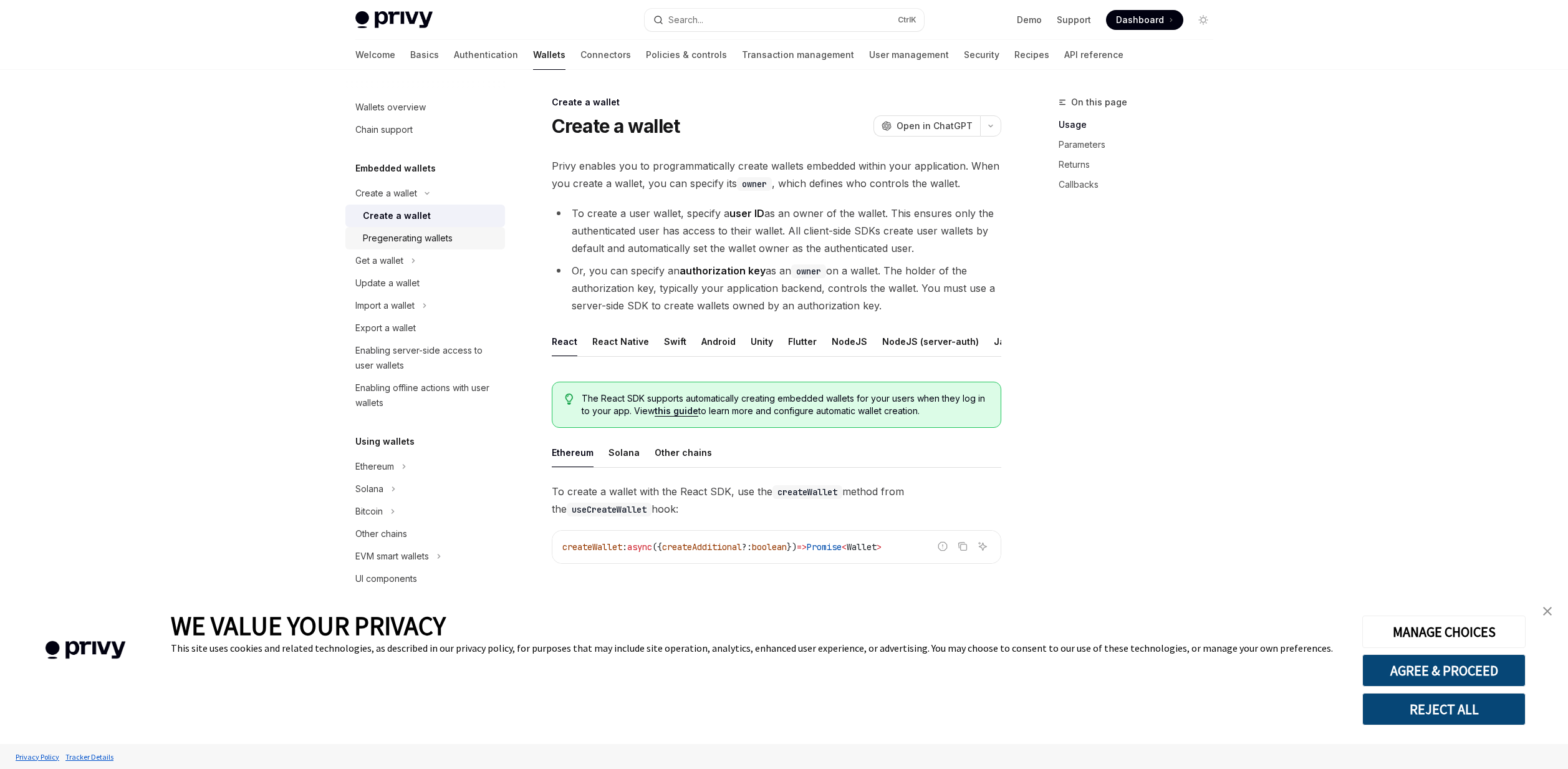
click at [424, 237] on div "Pregenerating wallets" at bounding box center [408, 238] width 90 height 15
type textarea "*"
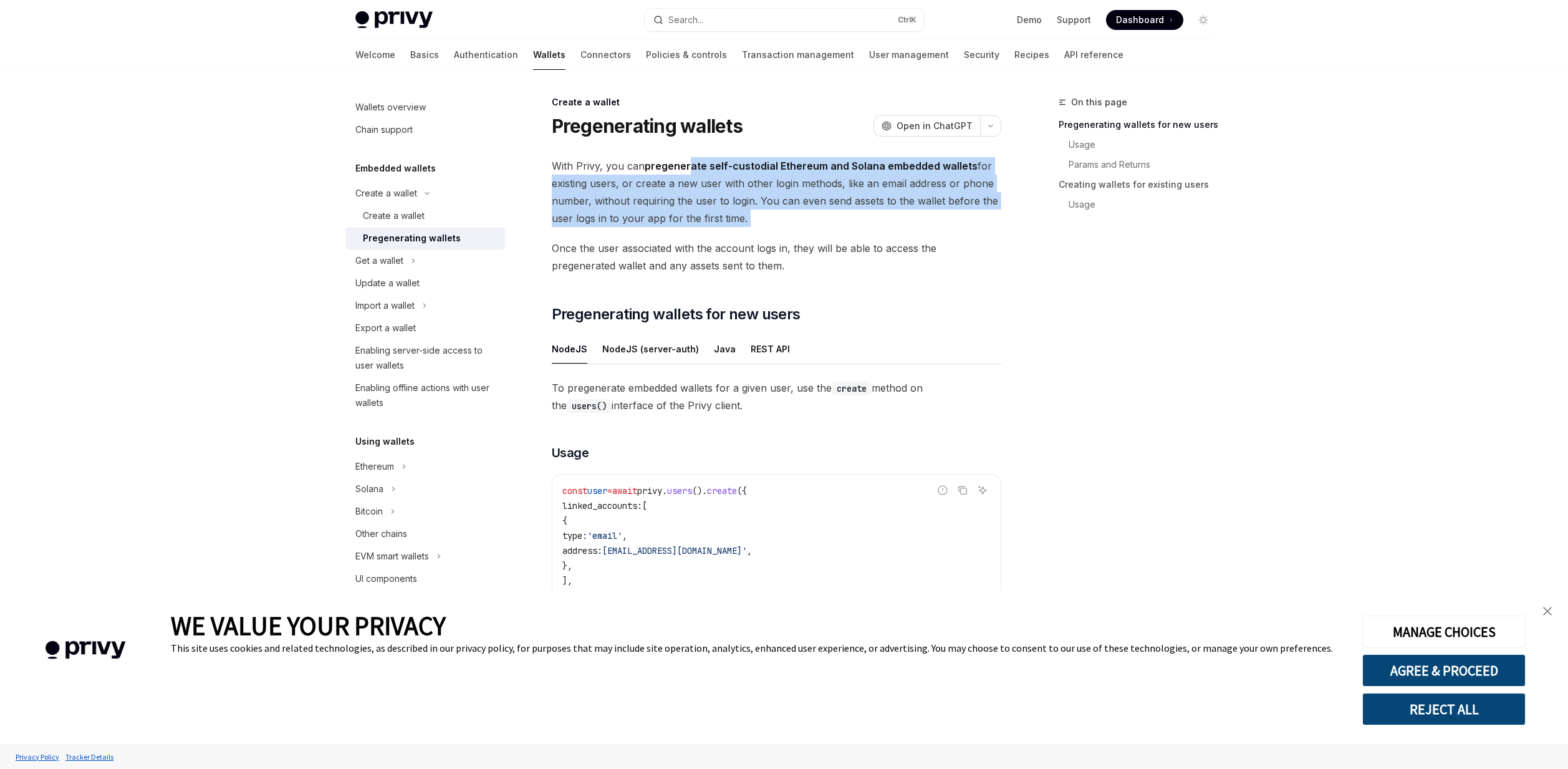
drag, startPoint x: 726, startPoint y: 187, endPoint x: 781, endPoint y: 230, distance: 69.8
click at [781, 230] on div "With Privy, you can pregenerate self-custodial Ethereum and Solana embedded wal…" at bounding box center [776, 633] width 449 height 952
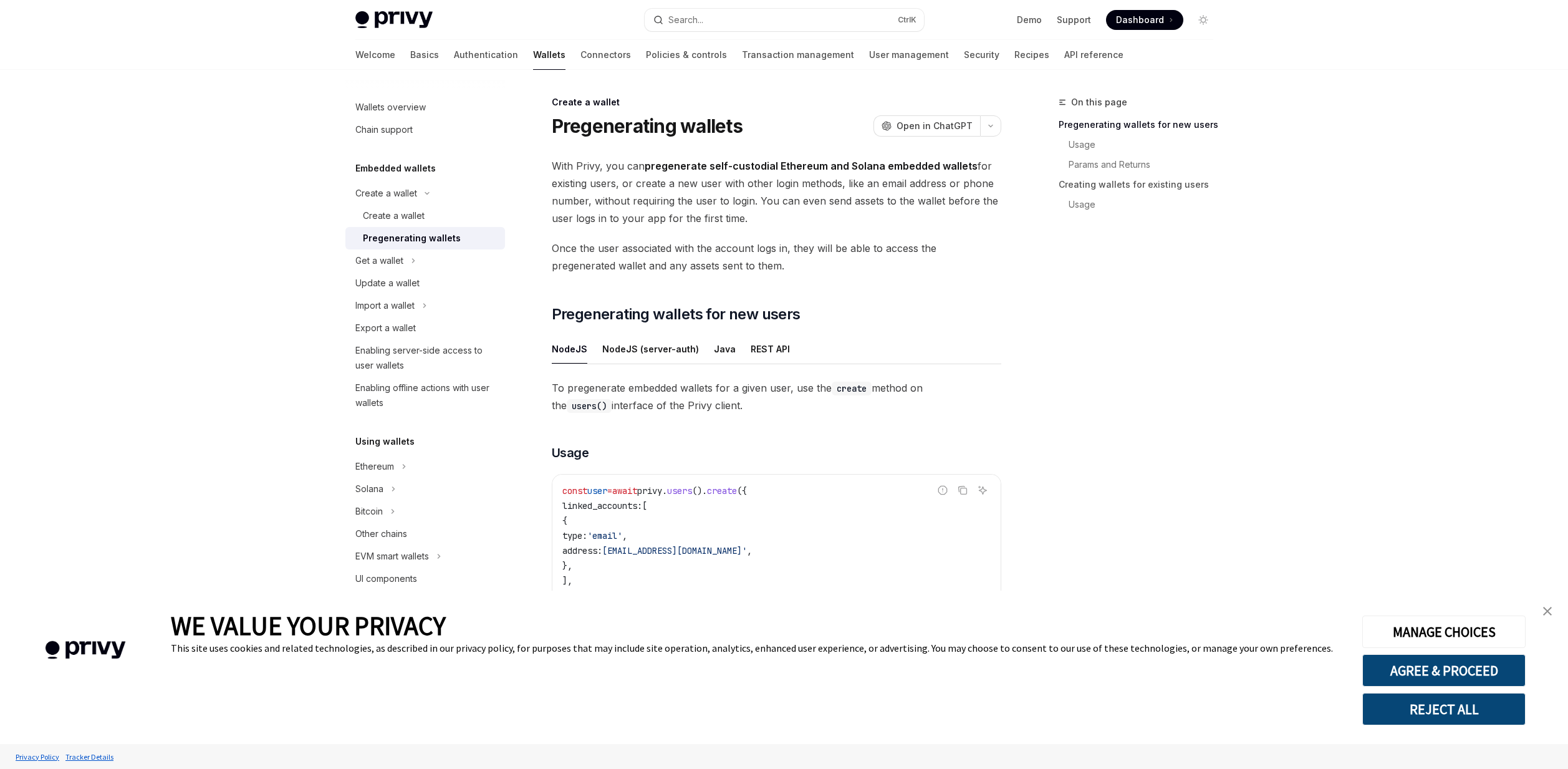
drag, startPoint x: 788, startPoint y: 227, endPoint x: 560, endPoint y: 170, distance: 235.0
click at [560, 170] on span "With Privy, you can pregenerate self-custodial Ethereum and Solana embedded wal…" at bounding box center [776, 192] width 449 height 70
drag, startPoint x: 545, startPoint y: 162, endPoint x: 876, endPoint y: 218, distance: 335.7
click at [876, 218] on div "Create a wallet Pregenerating wallets OpenAI Open in ChatGPT OpenAI Open in Cha…" at bounding box center [659, 703] width 688 height 1215
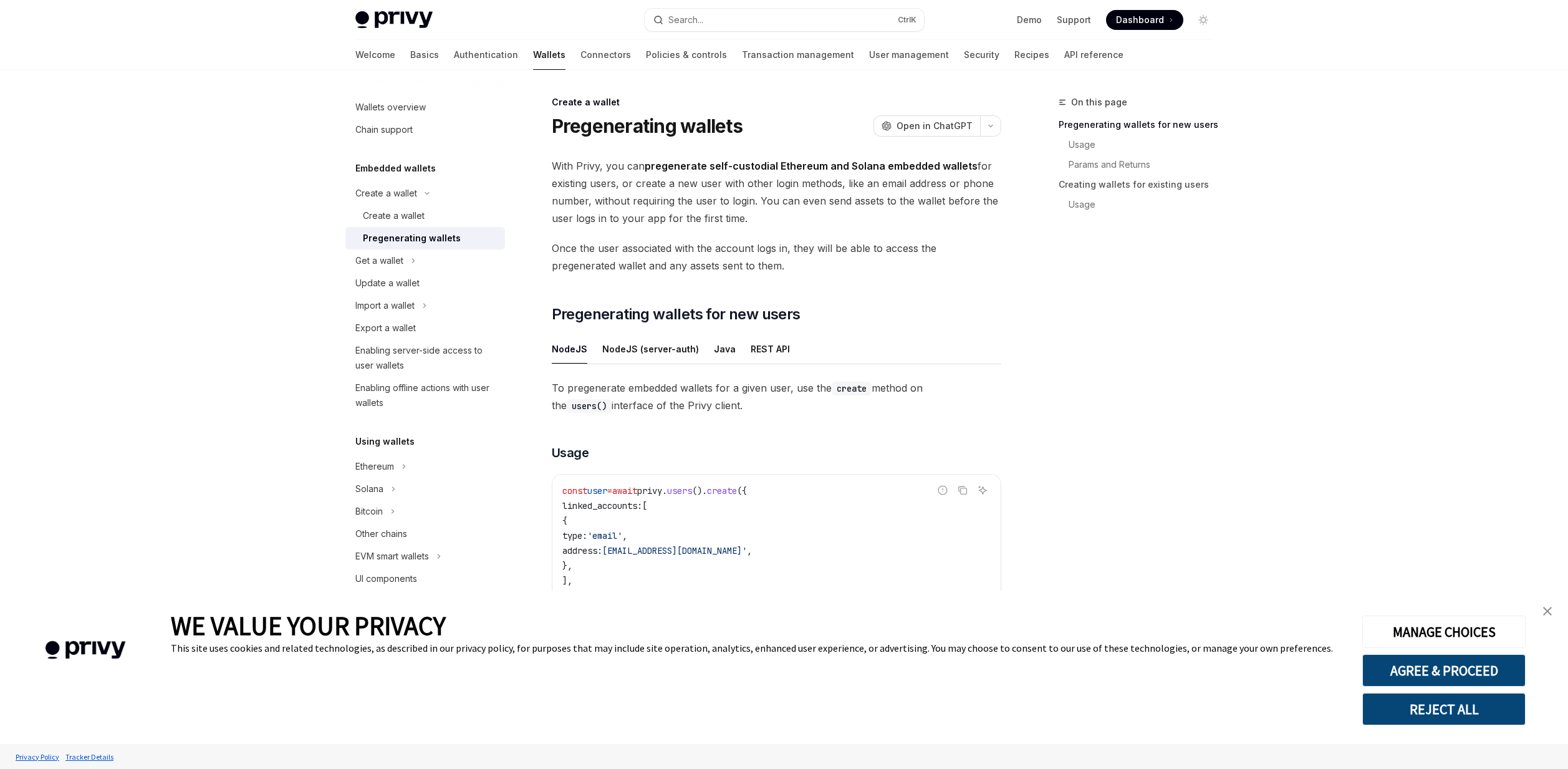
drag, startPoint x: 555, startPoint y: 390, endPoint x: 737, endPoint y: 399, distance: 182.2
click at [737, 399] on span "To pregenerate embedded wallets for a given user, use the create method on the …" at bounding box center [776, 397] width 449 height 35
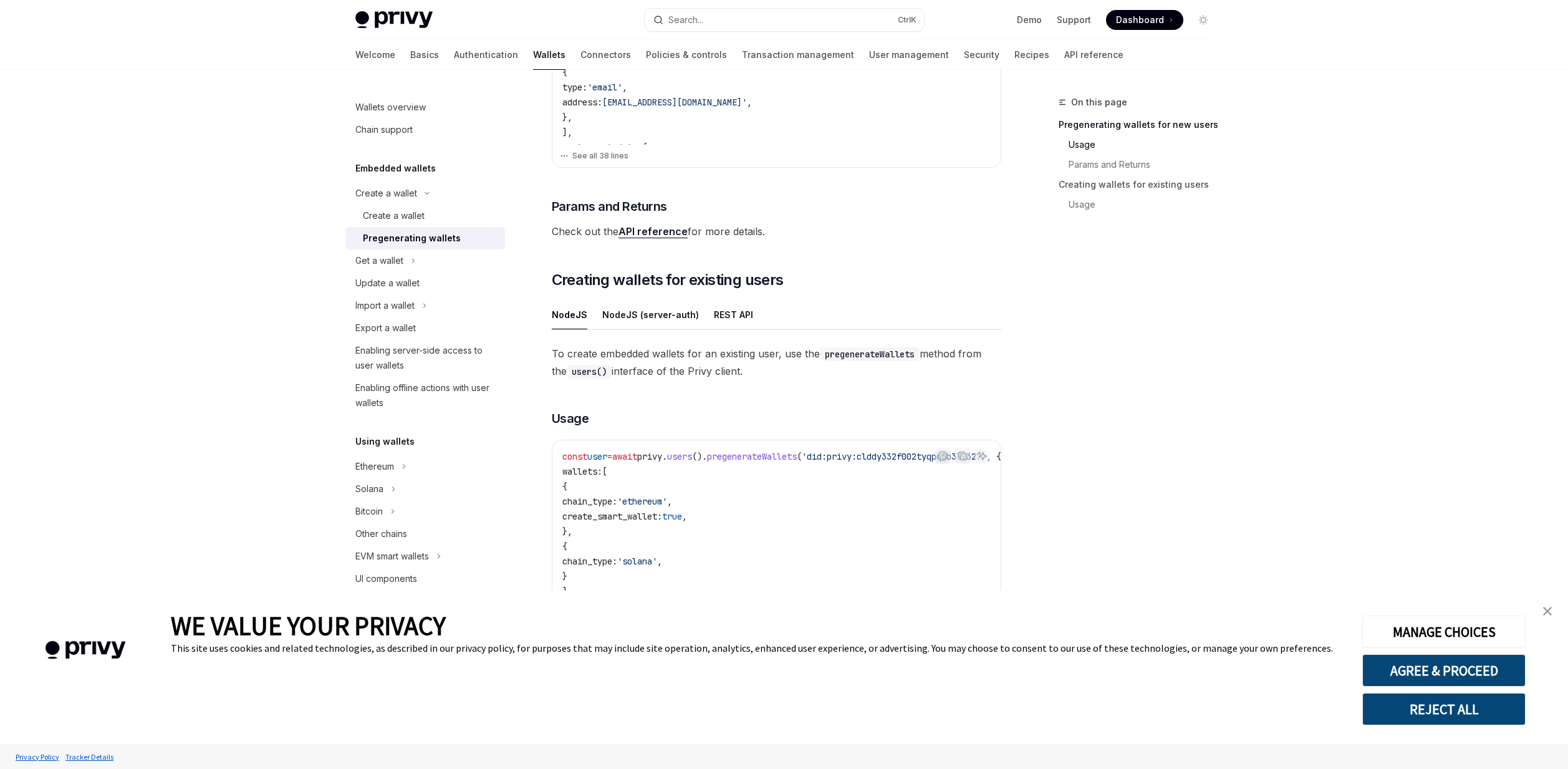
scroll to position [449, 0]
drag, startPoint x: 552, startPoint y: 349, endPoint x: 774, endPoint y: 377, distance: 223.8
click at [774, 377] on span "To create embedded wallets for an existing user, use the pregenerateWallets met…" at bounding box center [776, 362] width 449 height 35
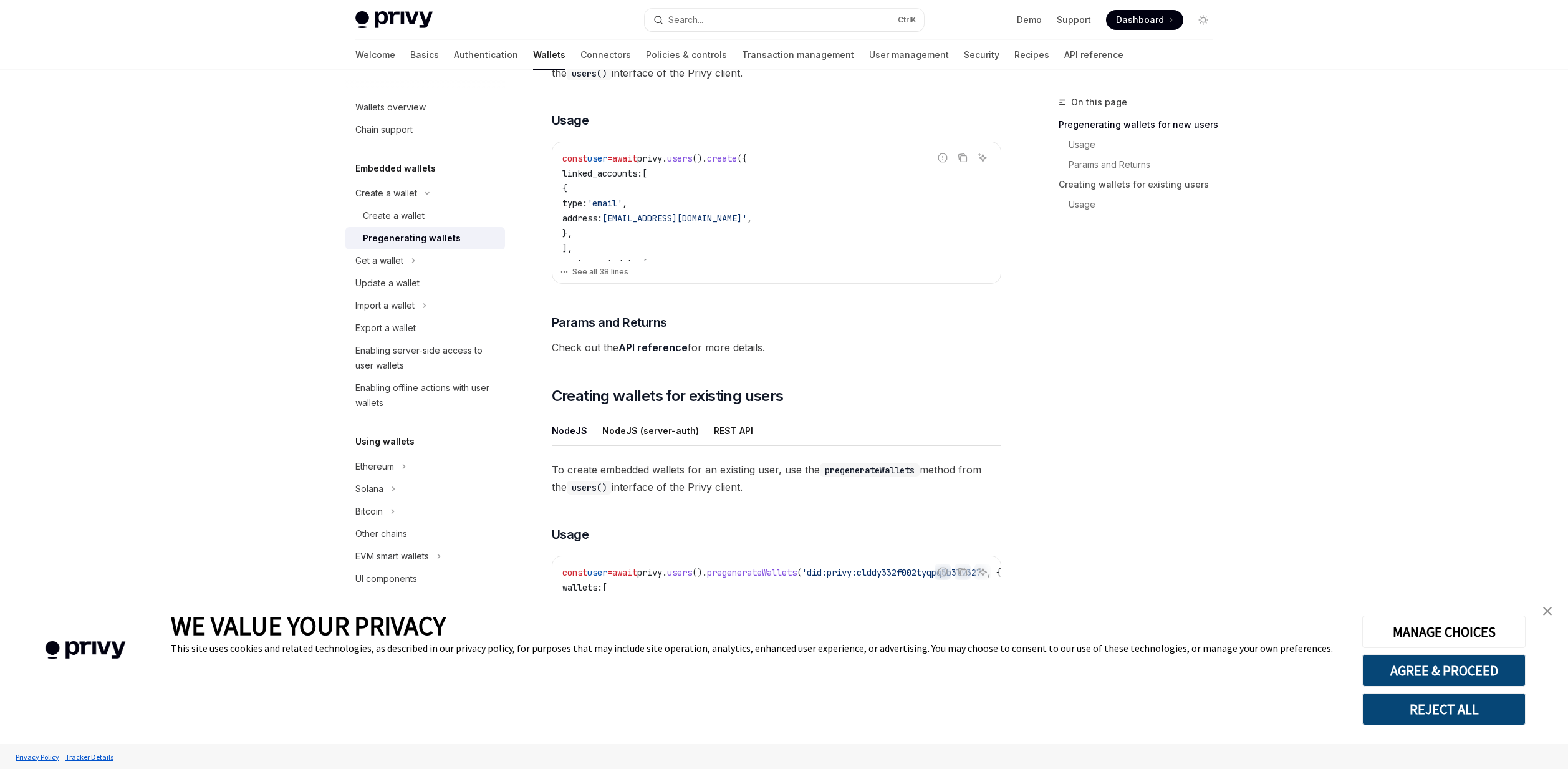
scroll to position [524, 0]
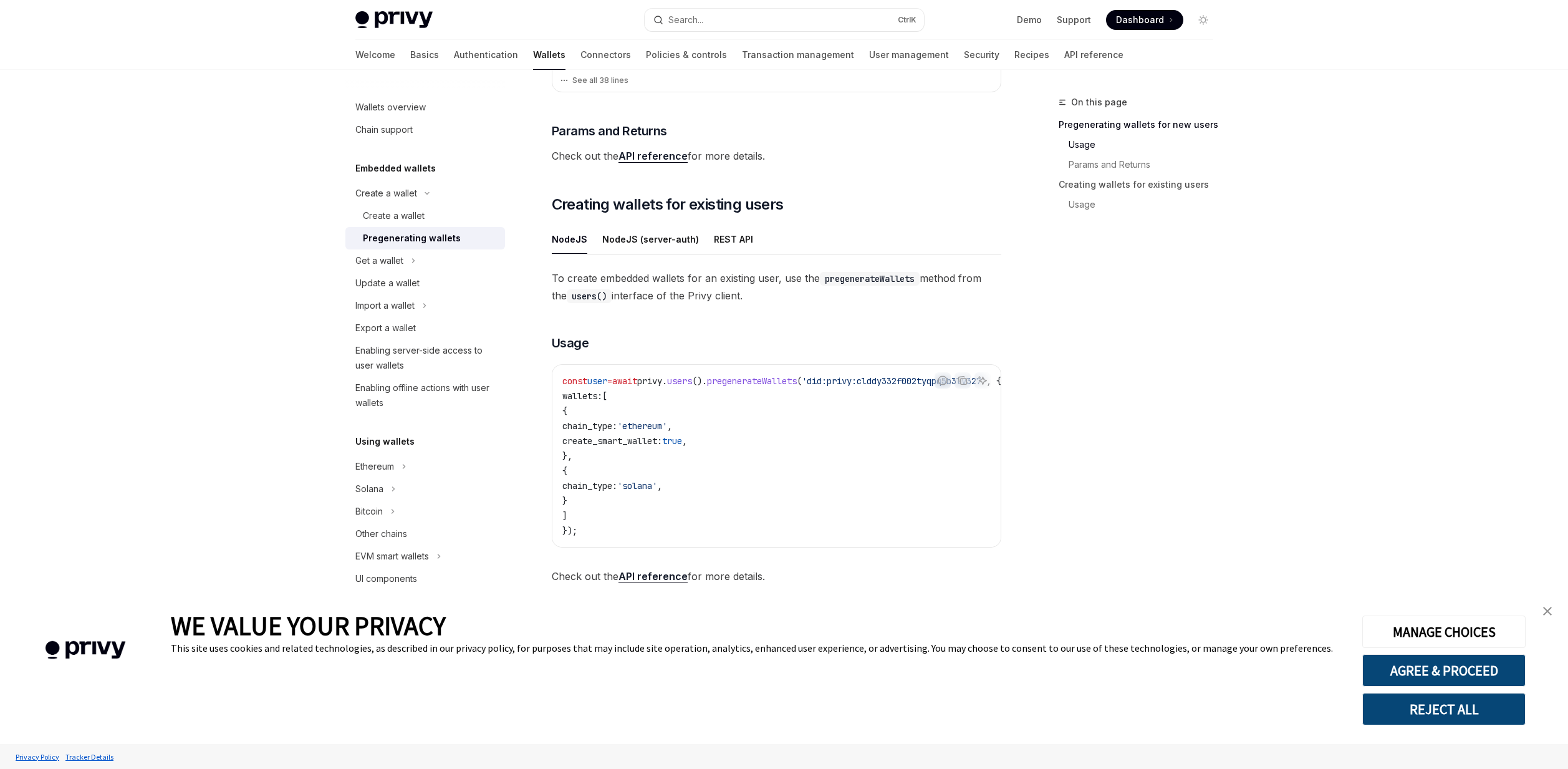
drag, startPoint x: 688, startPoint y: 545, endPoint x: 910, endPoint y: 541, distance: 222.0
click at [910, 541] on div "const user = await privy . users (). pregenerateWallets ( 'did:privy:clddy332f0…" at bounding box center [776, 456] width 449 height 182
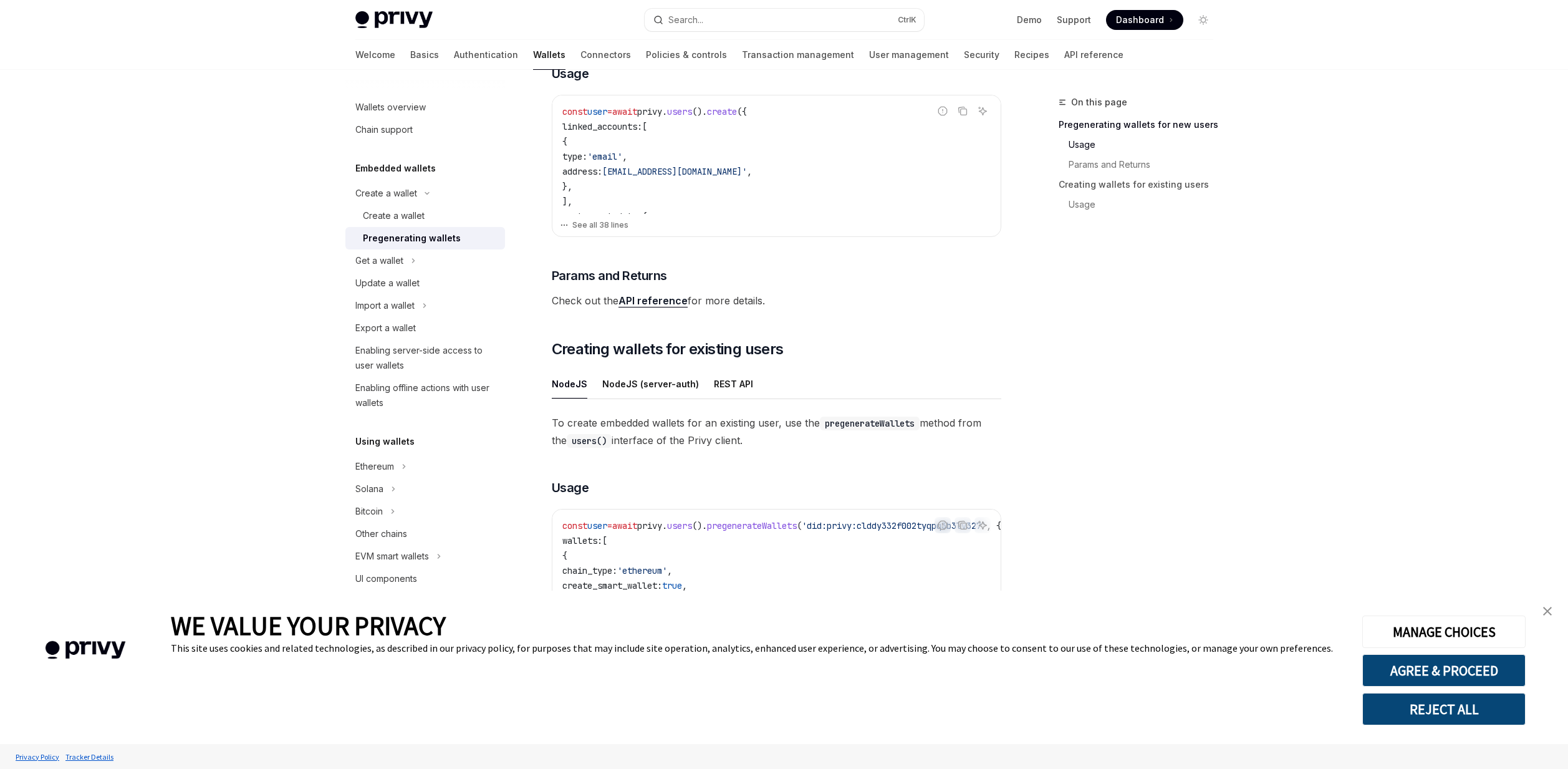
scroll to position [224, 0]
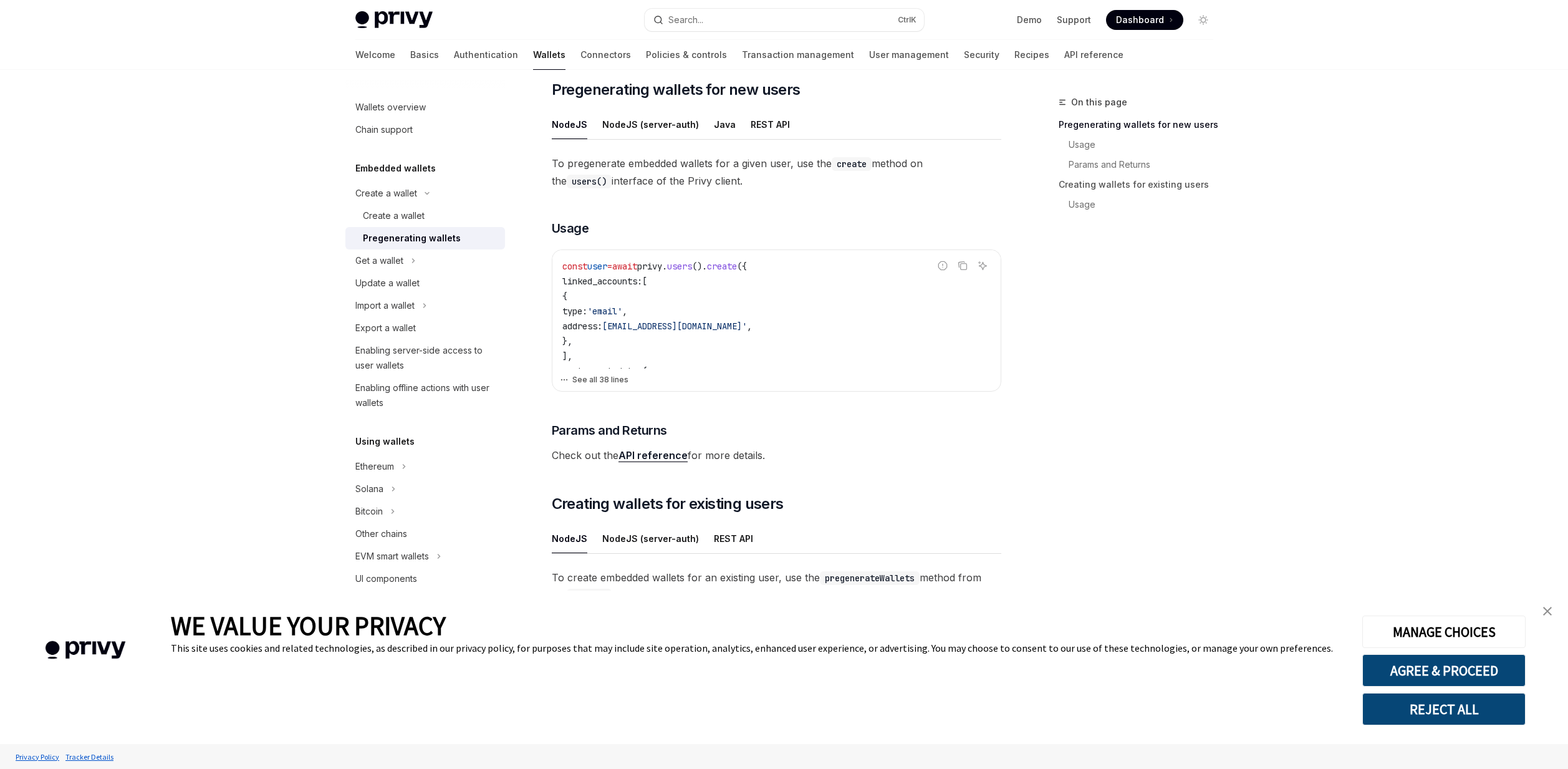
click at [592, 386] on button "See all 38 lines" at bounding box center [776, 380] width 433 height 17
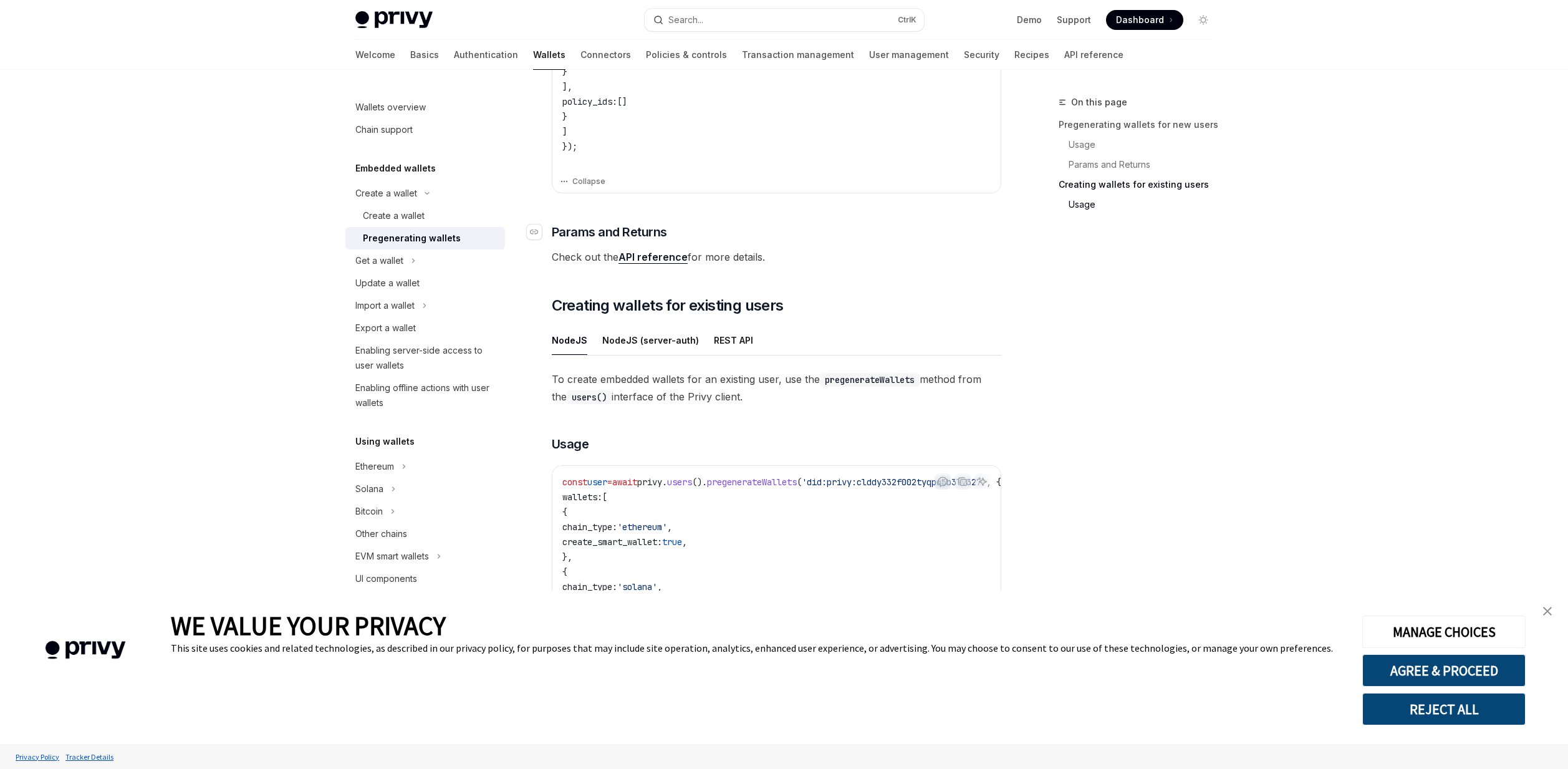
scroll to position [1123, 0]
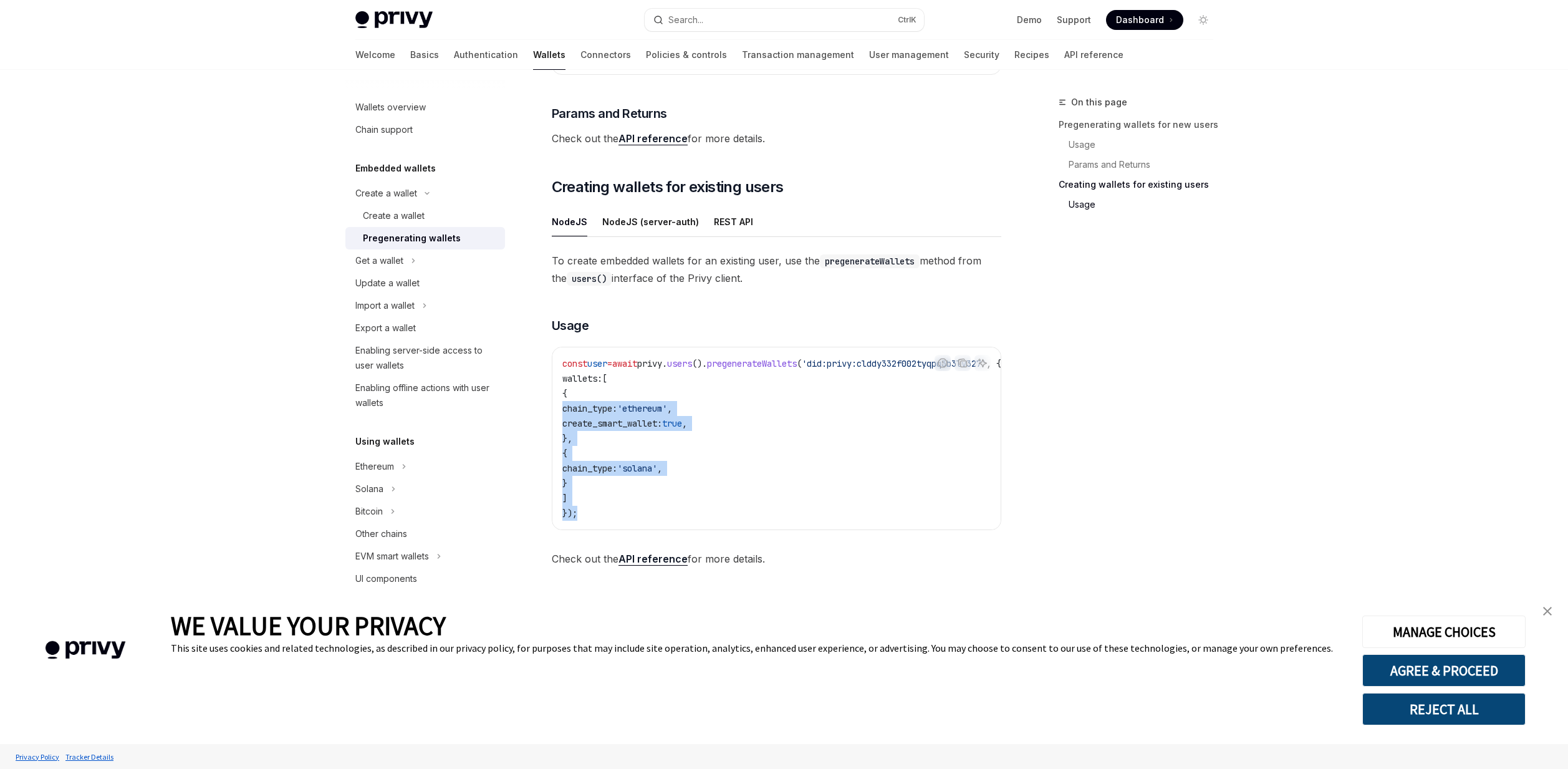
drag, startPoint x: 587, startPoint y: 415, endPoint x: 559, endPoint y: 298, distance: 120.3
click at [559, 348] on div "const user = await privy . users (). pregenerateWallets ( 'did:privy:clddy332f0…" at bounding box center [776, 438] width 449 height 182
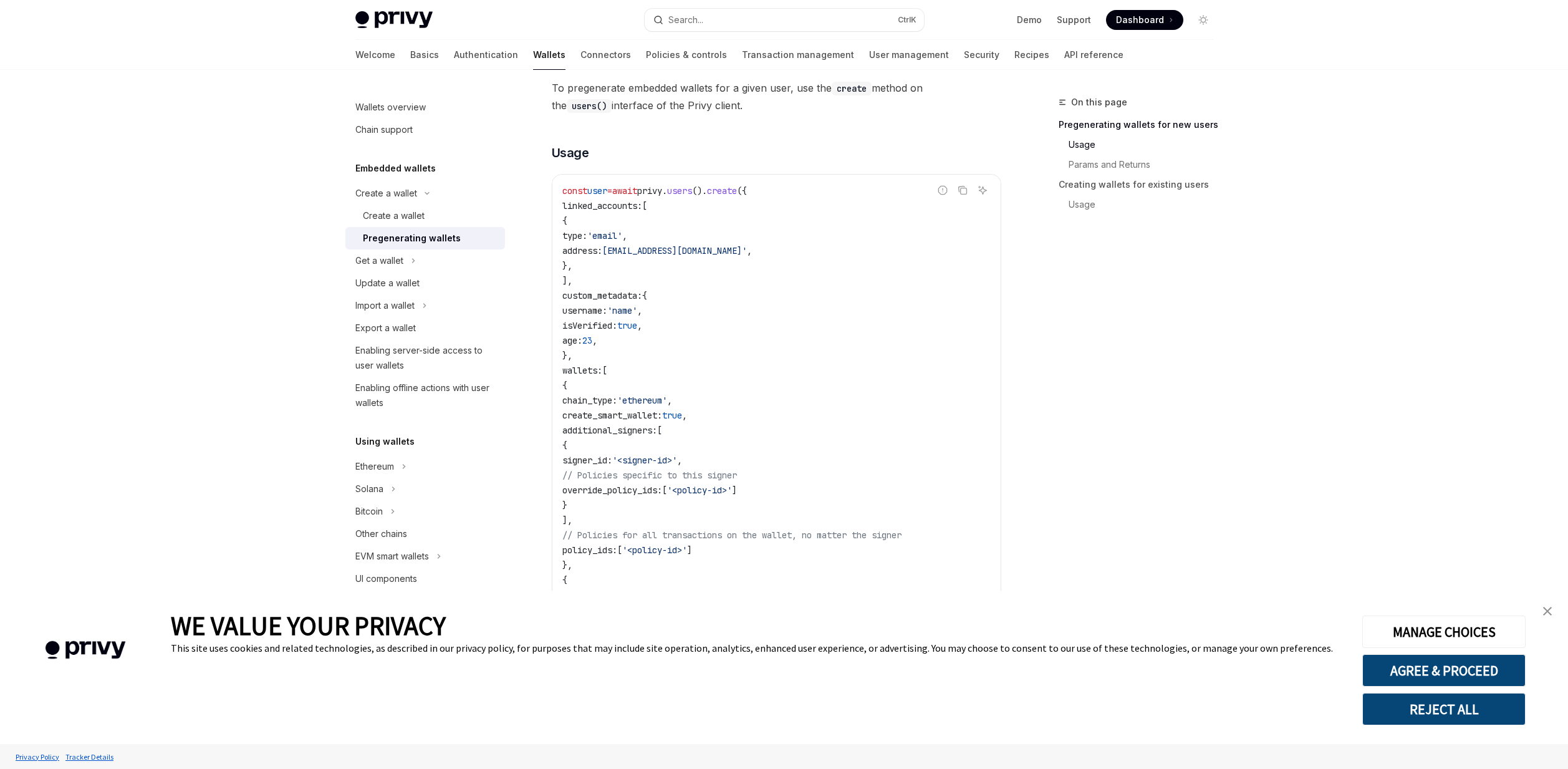
scroll to position [300, 0]
drag, startPoint x: 623, startPoint y: 338, endPoint x: 575, endPoint y: 209, distance: 137.6
click at [575, 209] on code "const user = await privy . users (). create ({ linked_accounts: [ { type: 'emai…" at bounding box center [776, 469] width 428 height 569
click at [574, 209] on span "linked_accounts:" at bounding box center [602, 206] width 80 height 11
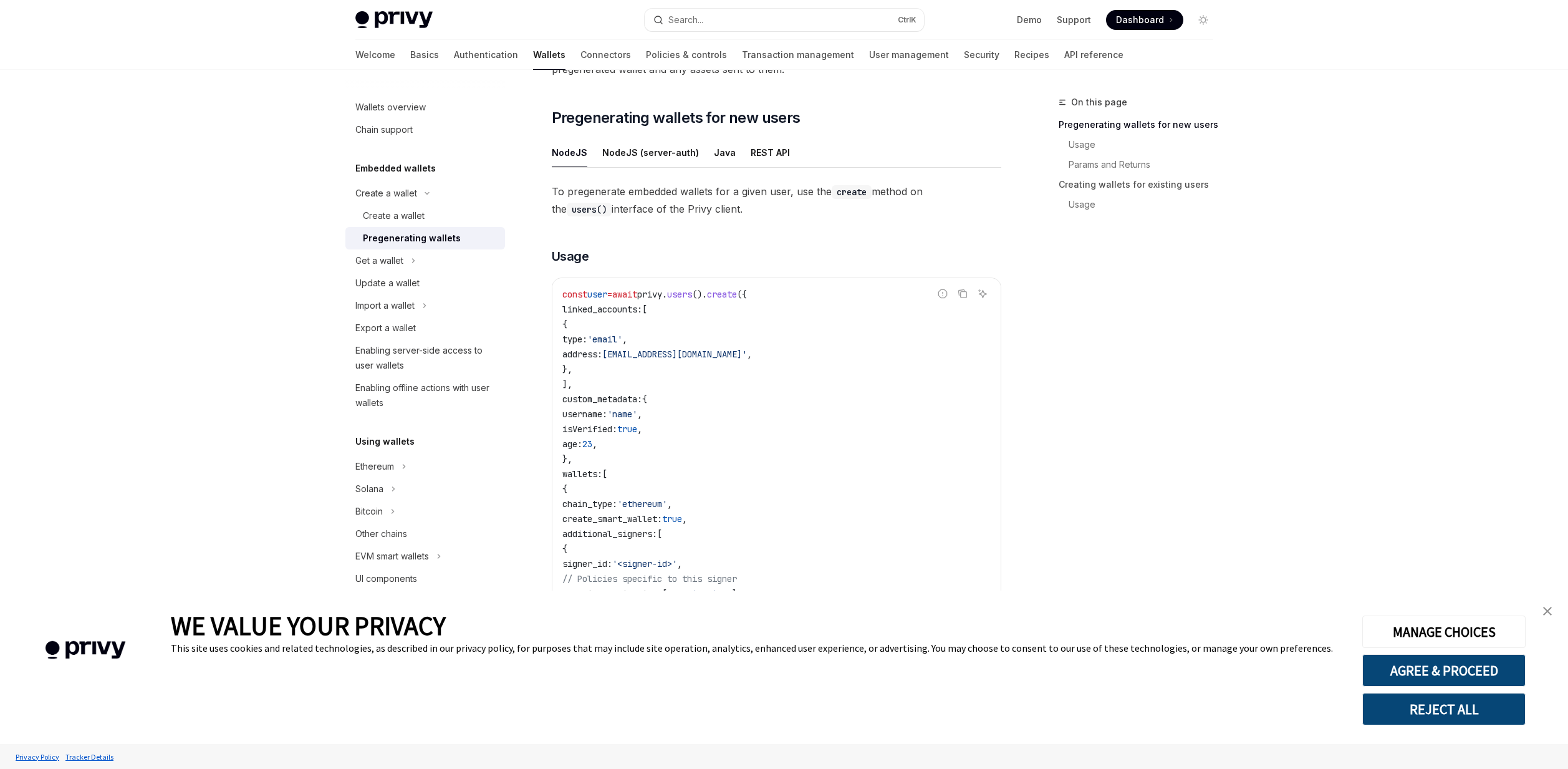
scroll to position [150, 0]
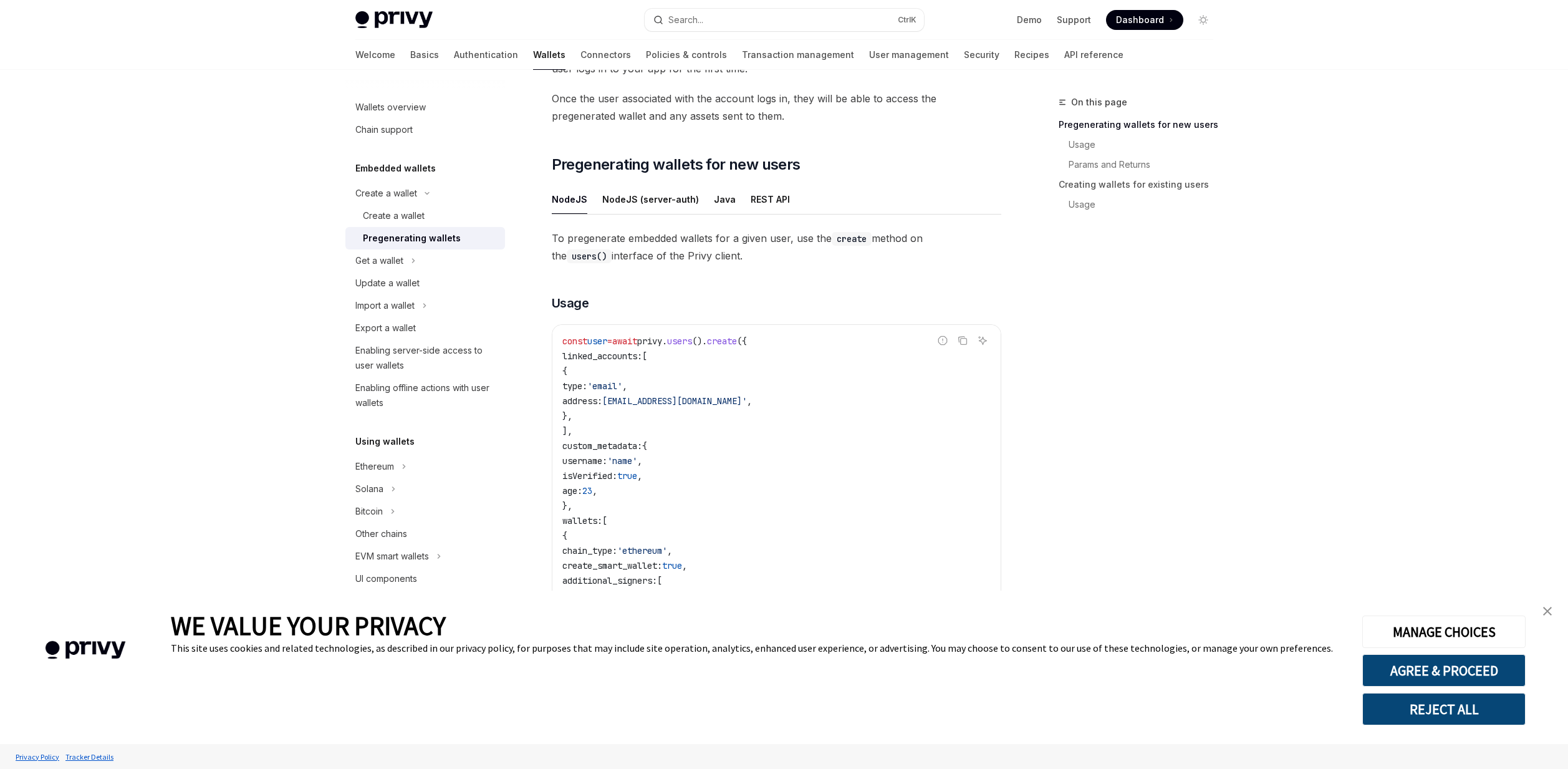
click at [1548, 615] on img "close banner" at bounding box center [1547, 611] width 8 height 8
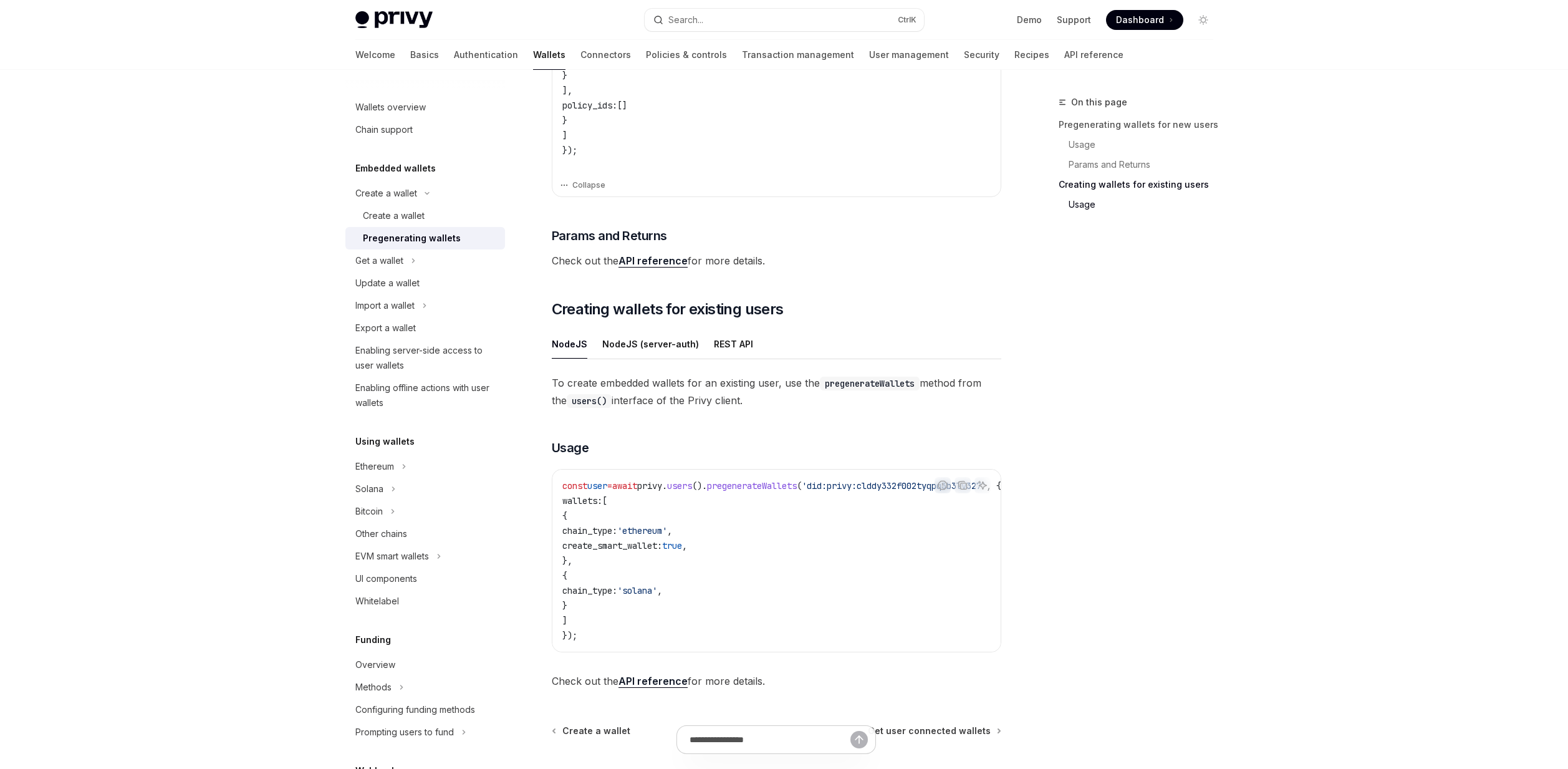
scroll to position [898, 0]
drag, startPoint x: 687, startPoint y: 647, endPoint x: 815, endPoint y: 637, distance: 128.4
click at [815, 637] on div "const user = await privy . users (). pregenerateWallets ( 'did:privy:clddy332f0…" at bounding box center [776, 556] width 449 height 182
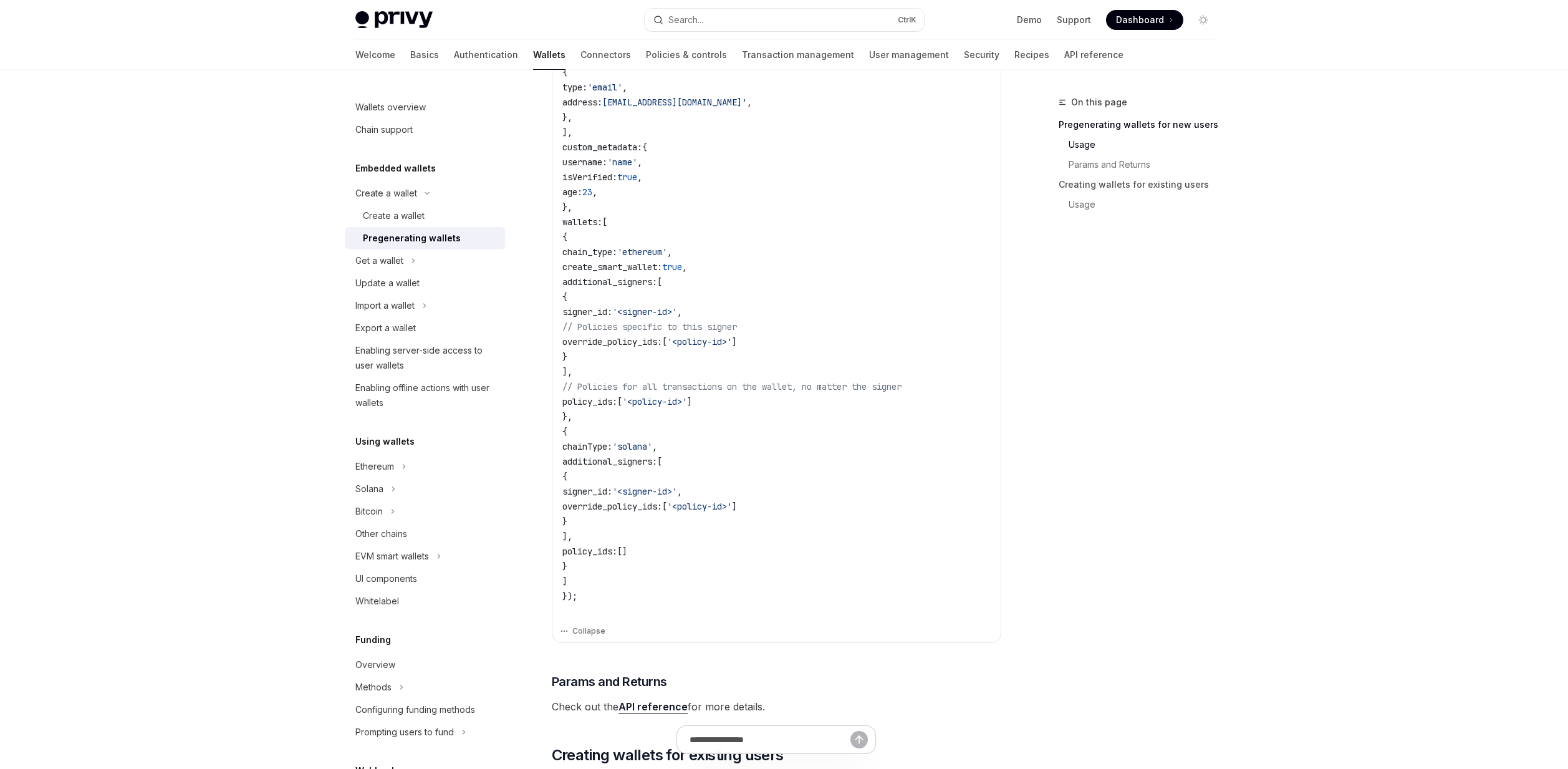
scroll to position [449, 0]
